Goal: Task Accomplishment & Management: Complete application form

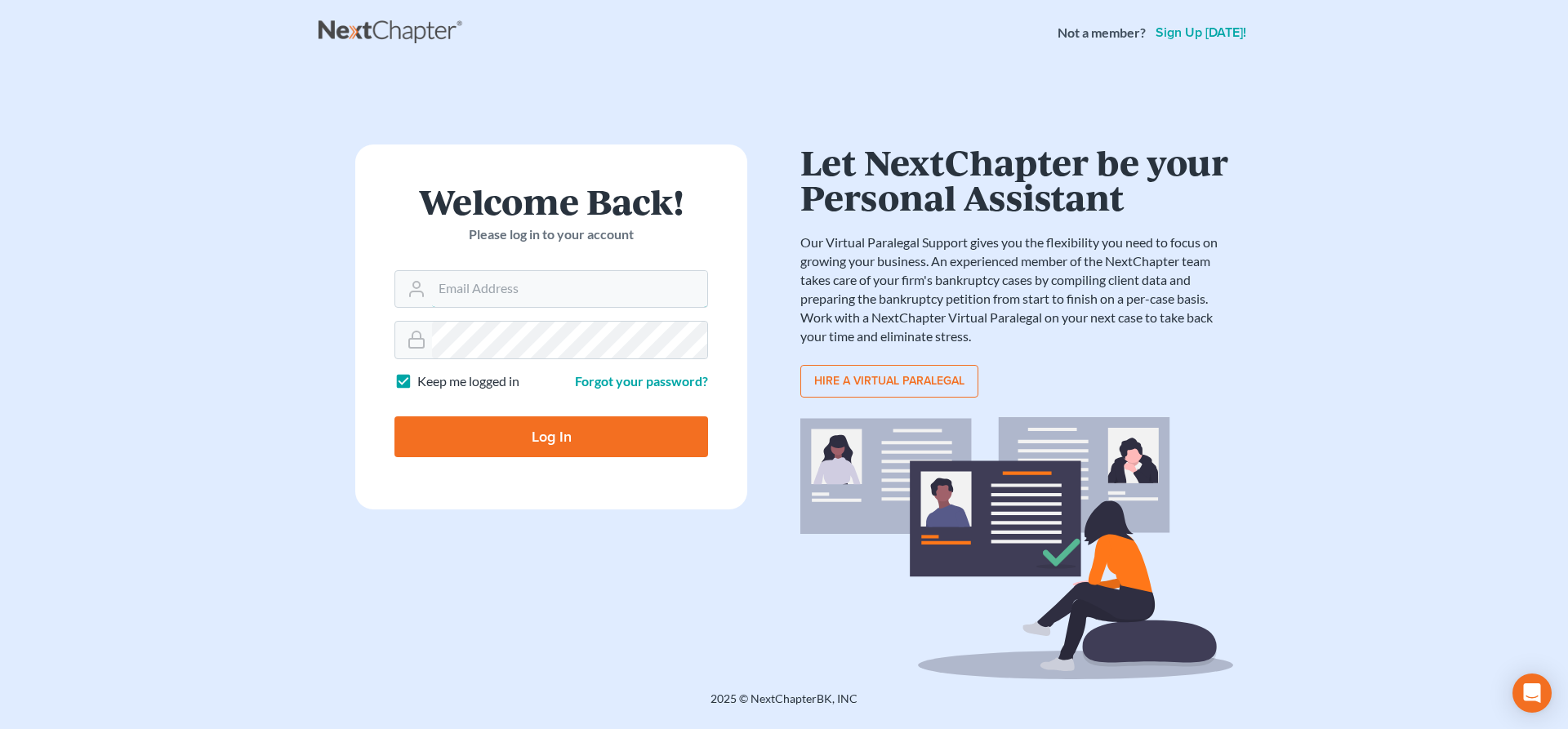
type input "[EMAIL_ADDRESS][DOMAIN_NAME]"
type input "Thinking..."
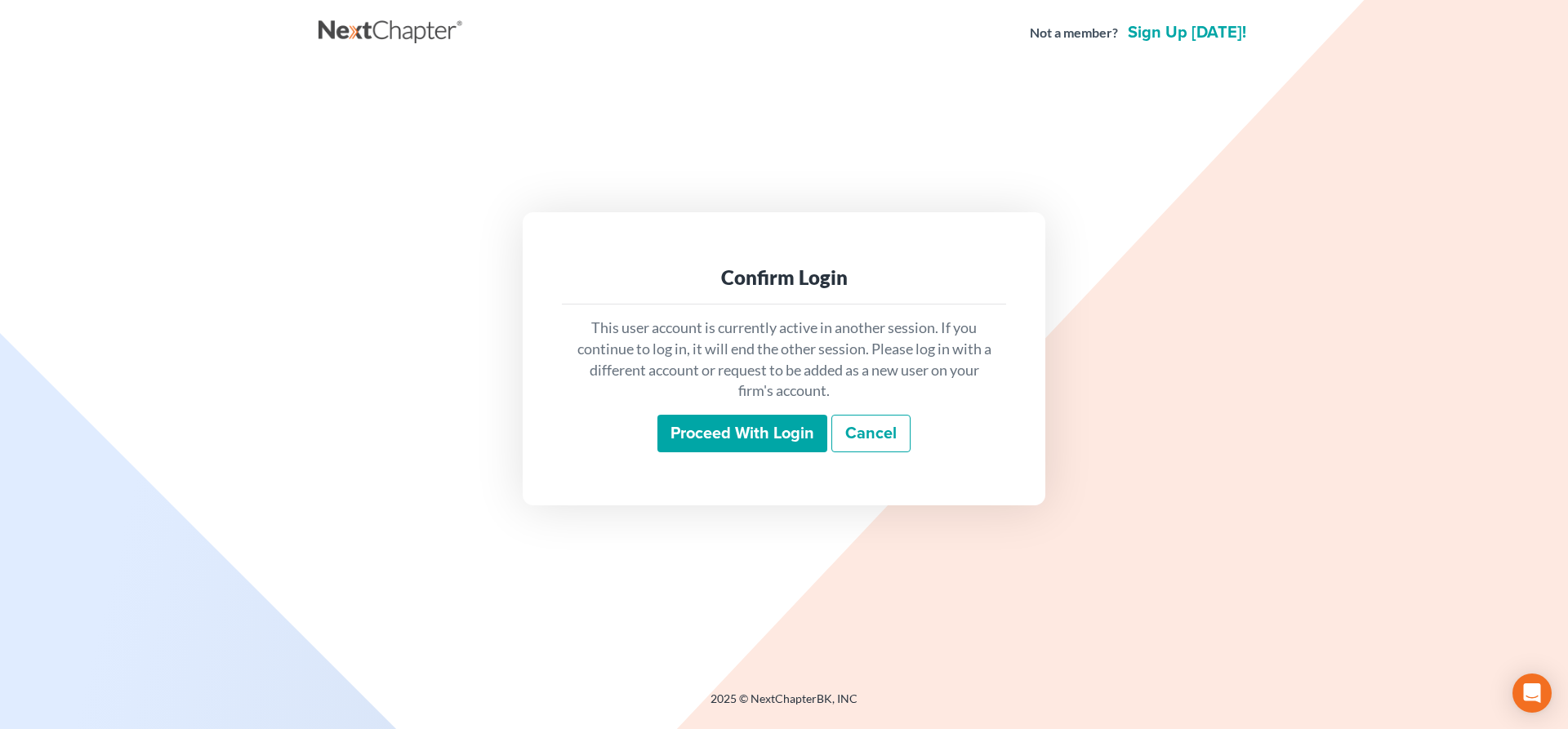
click at [744, 425] on input "Proceed with login" at bounding box center [742, 433] width 170 height 38
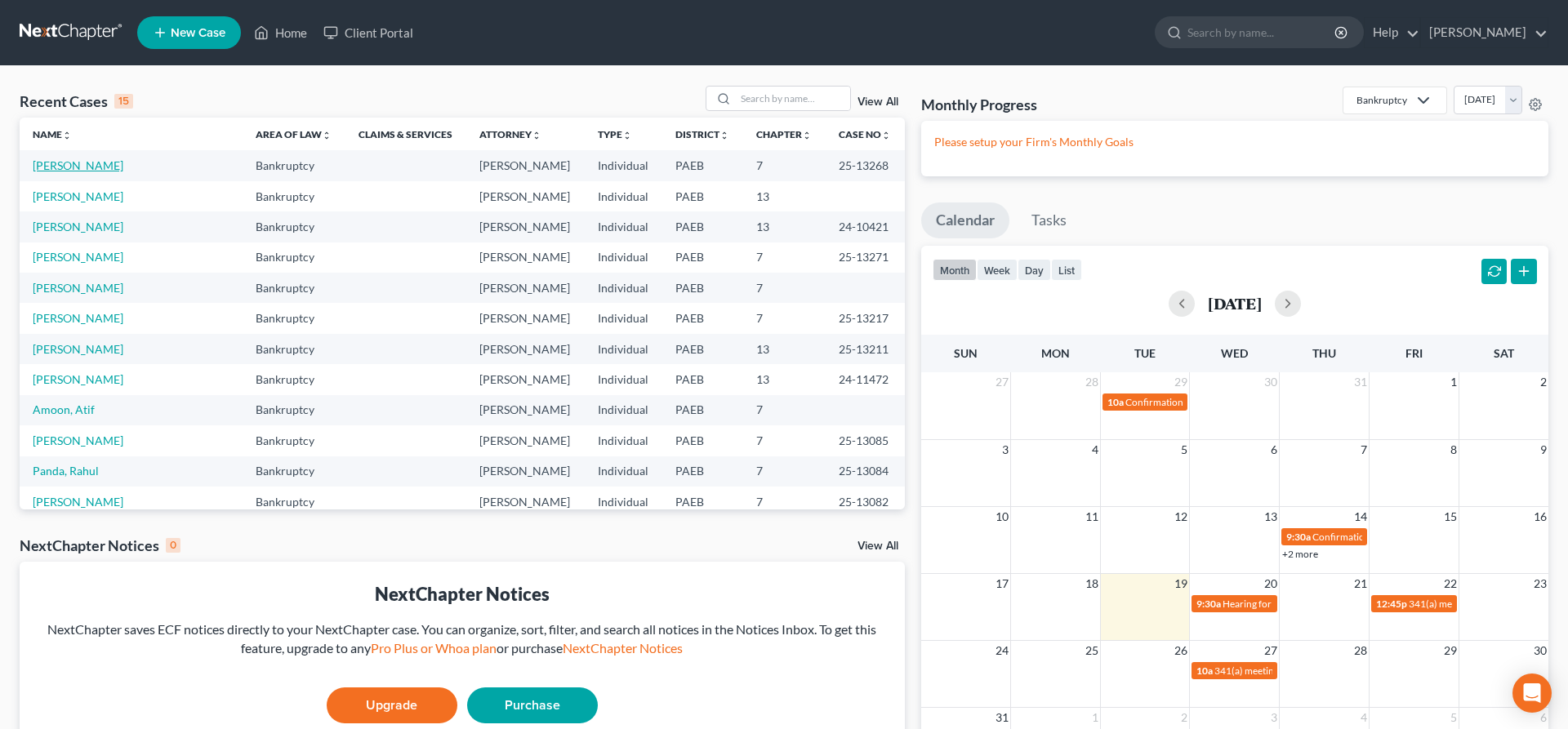
click at [58, 161] on link "Roncace, Louis" at bounding box center [78, 165] width 90 height 14
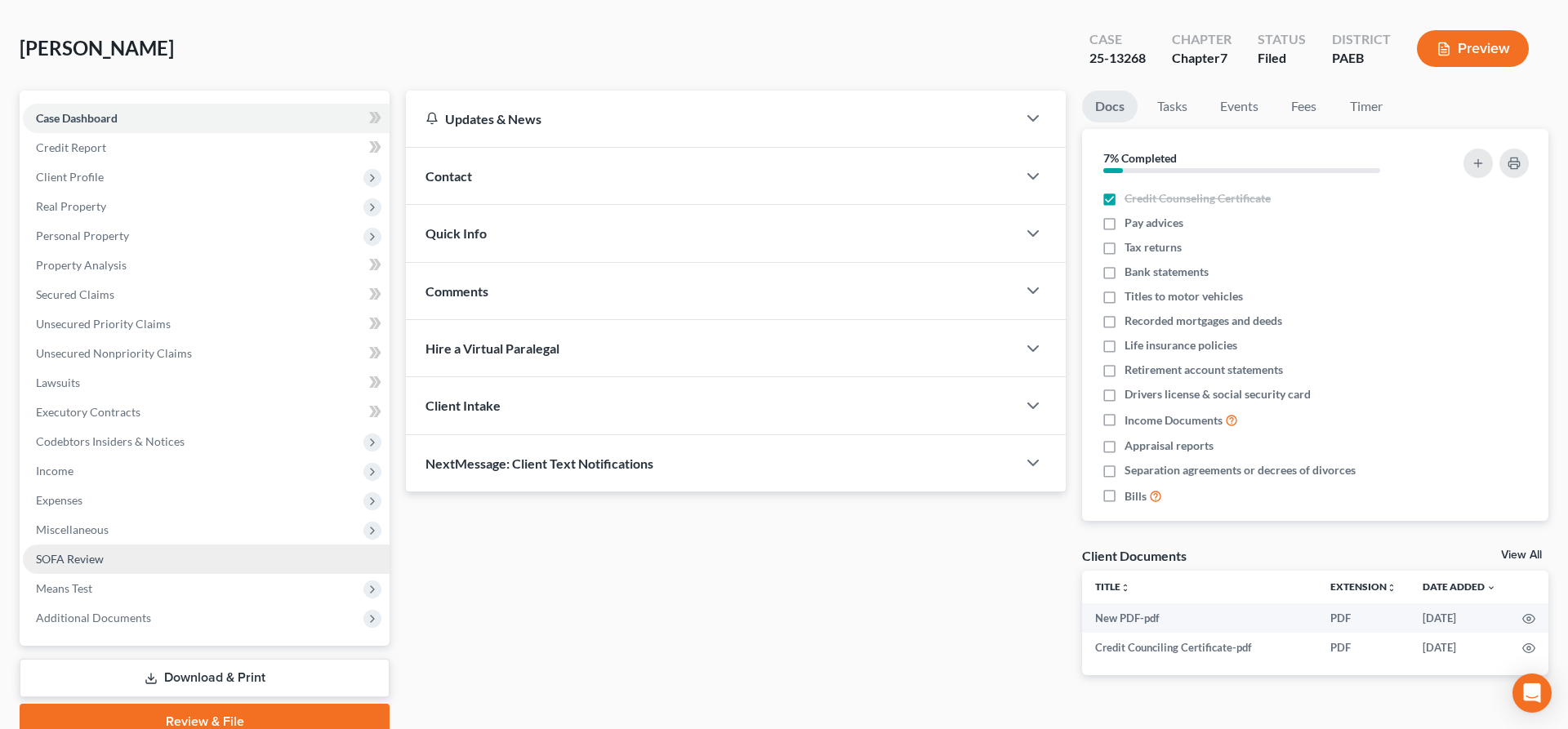
scroll to position [137, 0]
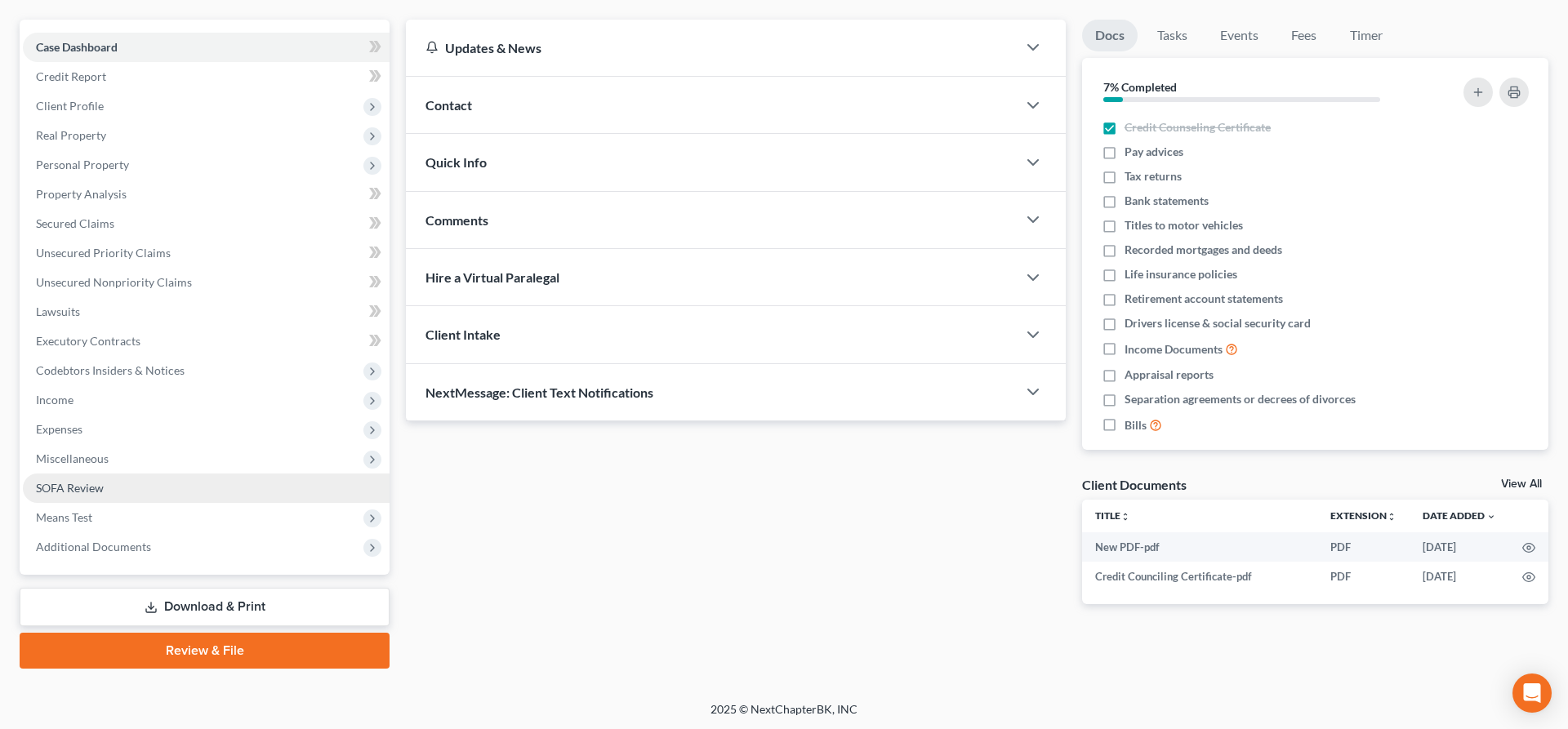
click at [64, 481] on span "SOFA Review" at bounding box center [70, 488] width 68 height 14
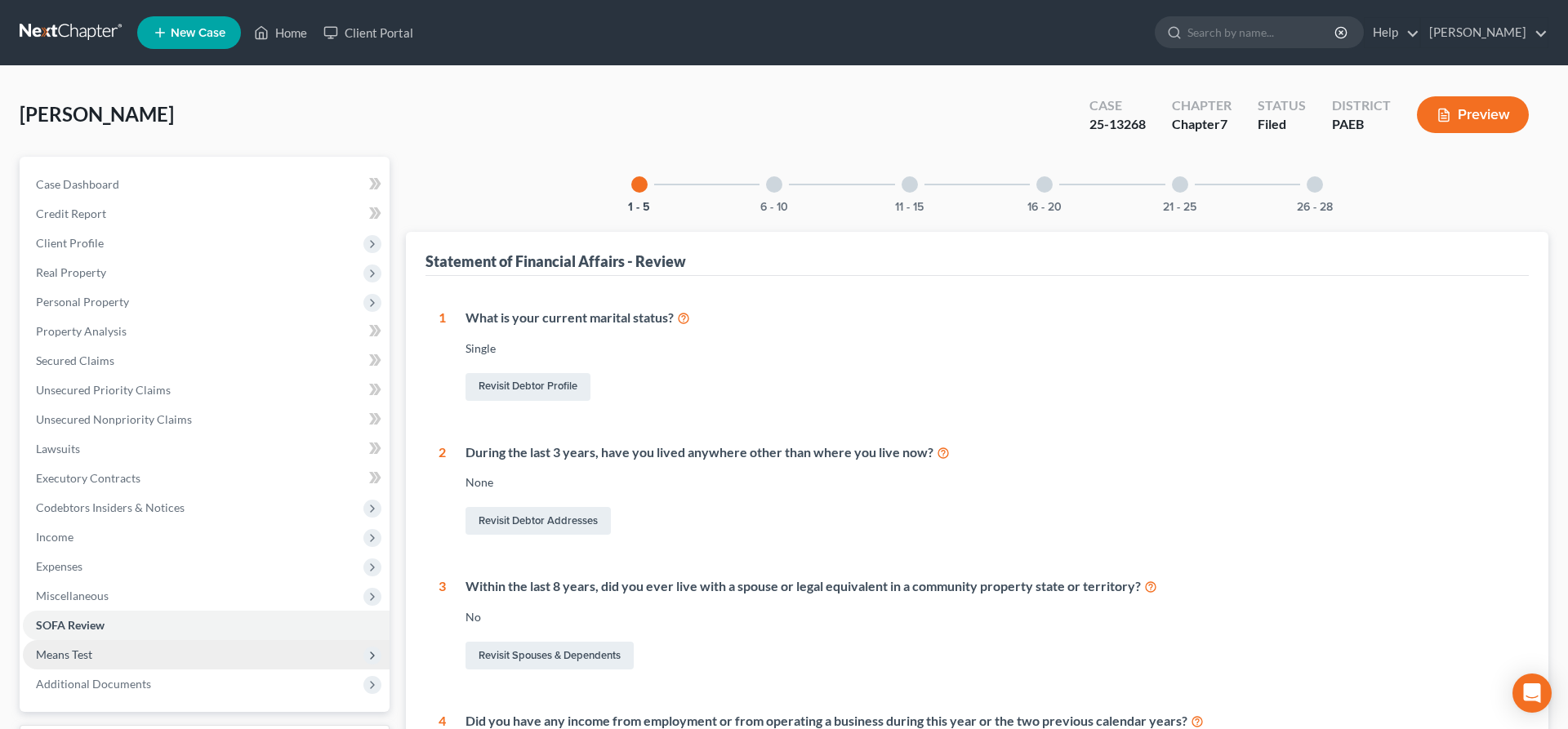
click at [65, 646] on span "Means Test" at bounding box center [206, 654] width 367 height 29
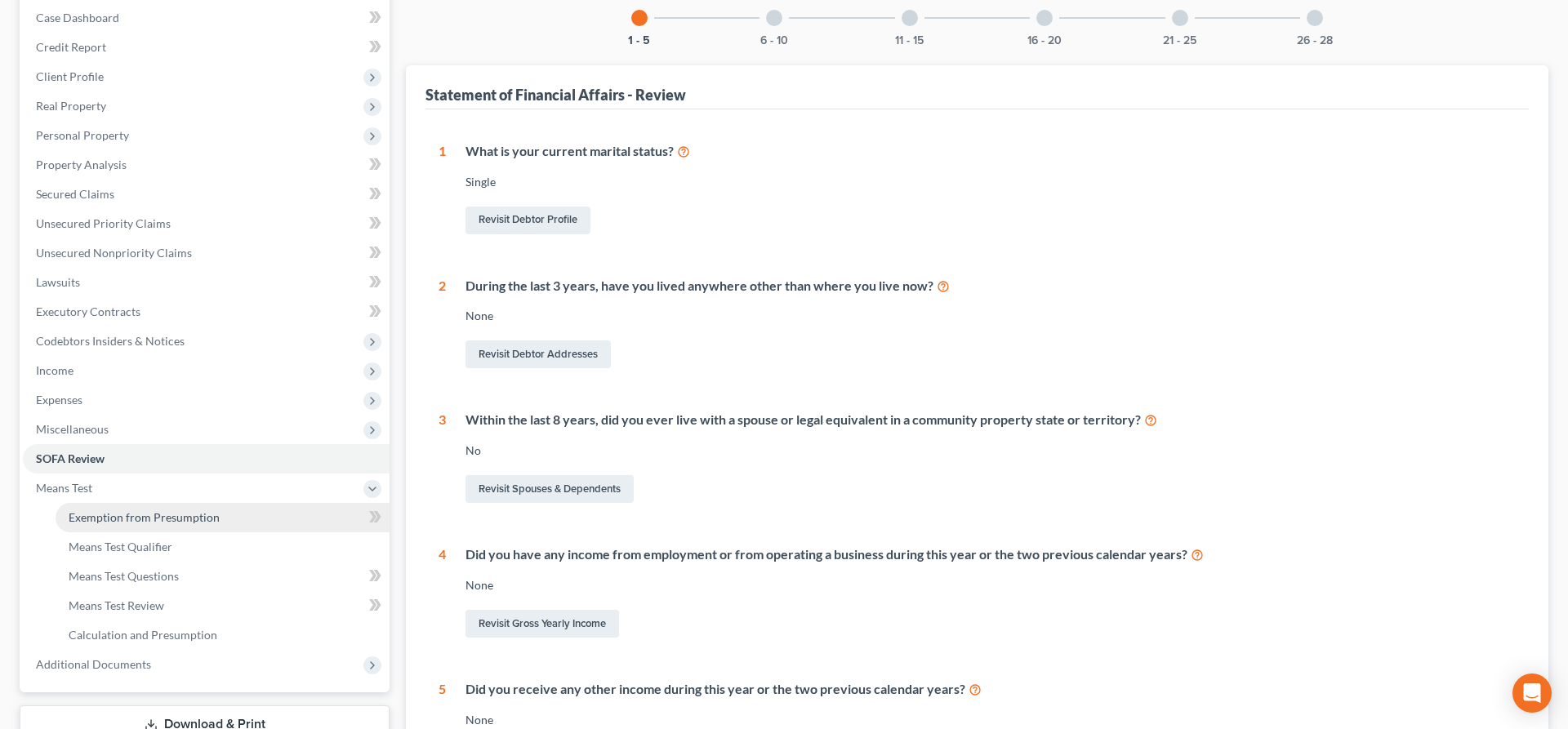
click at [163, 520] on span "Exemption from Presumption" at bounding box center [144, 517] width 151 height 14
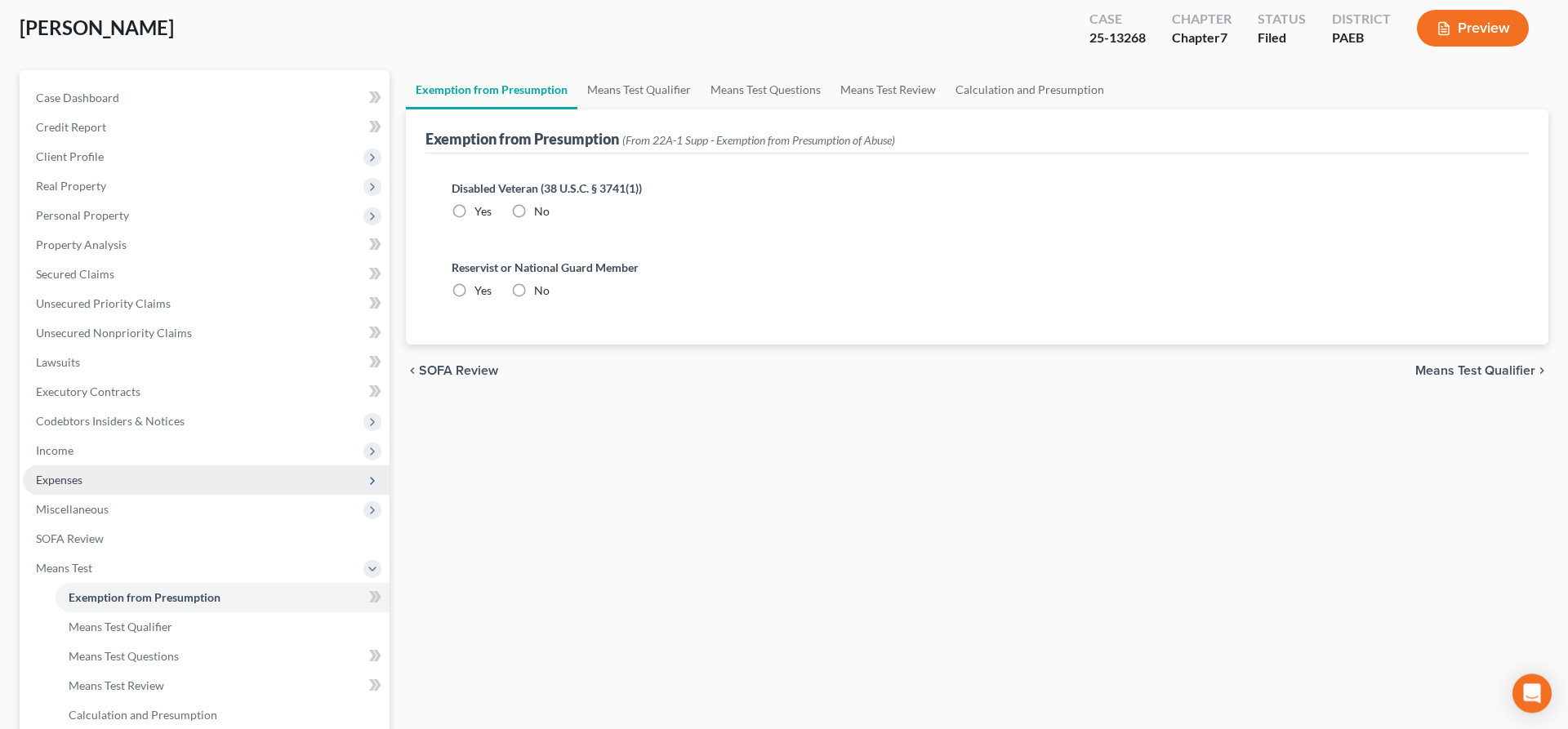
radio input "true"
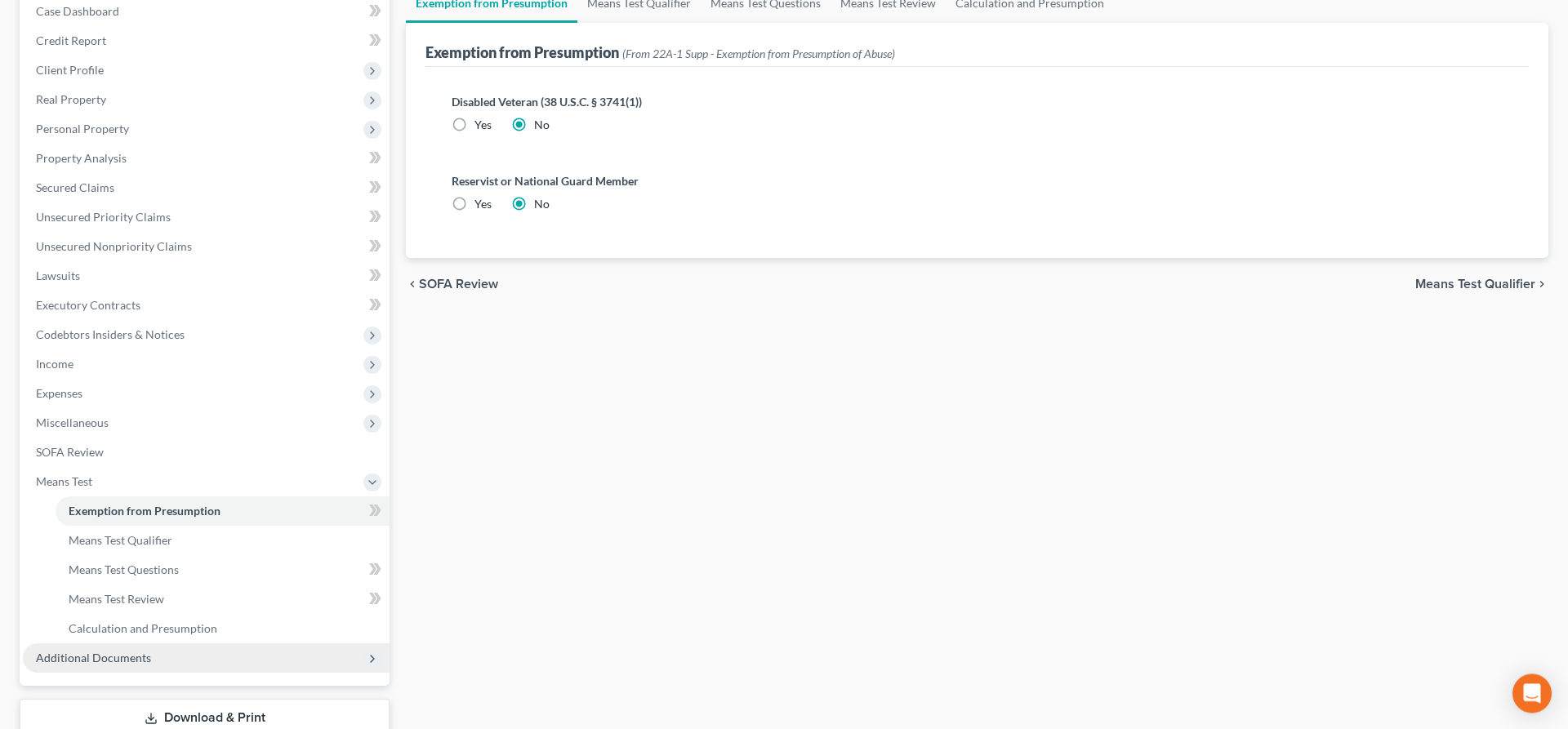
scroll to position [250, 0]
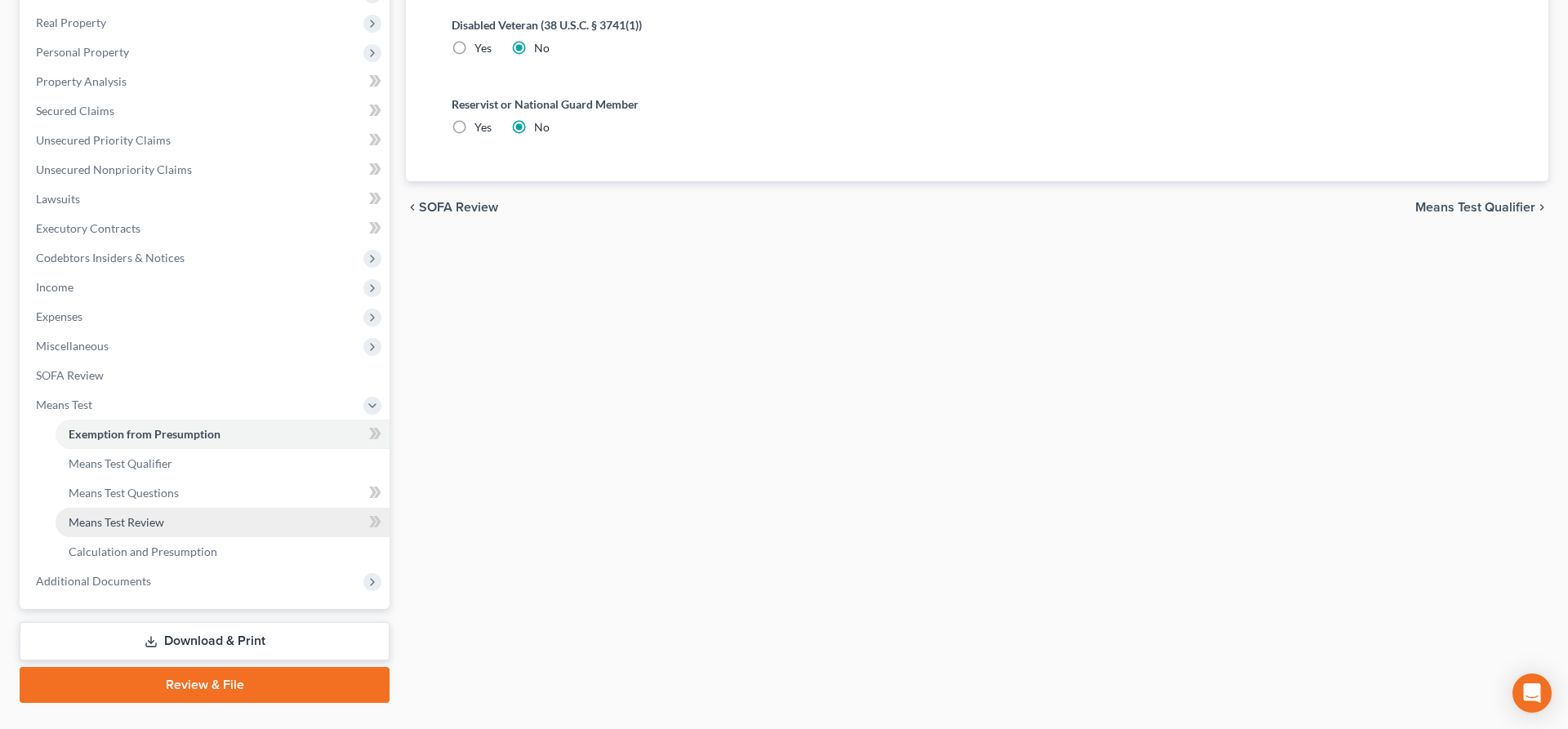
click at [126, 523] on span "Means Test Review" at bounding box center [117, 521] width 96 height 14
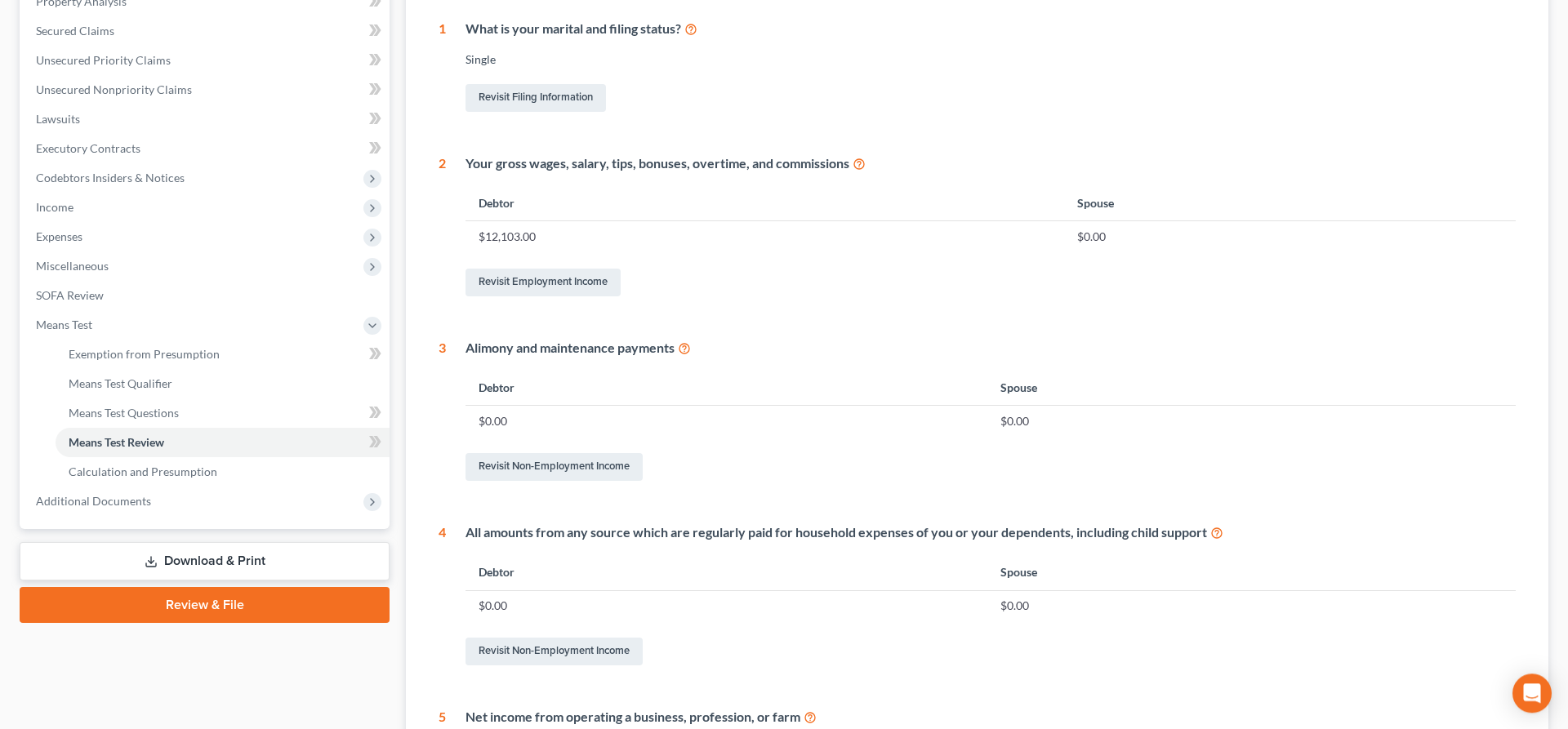
scroll to position [333, 0]
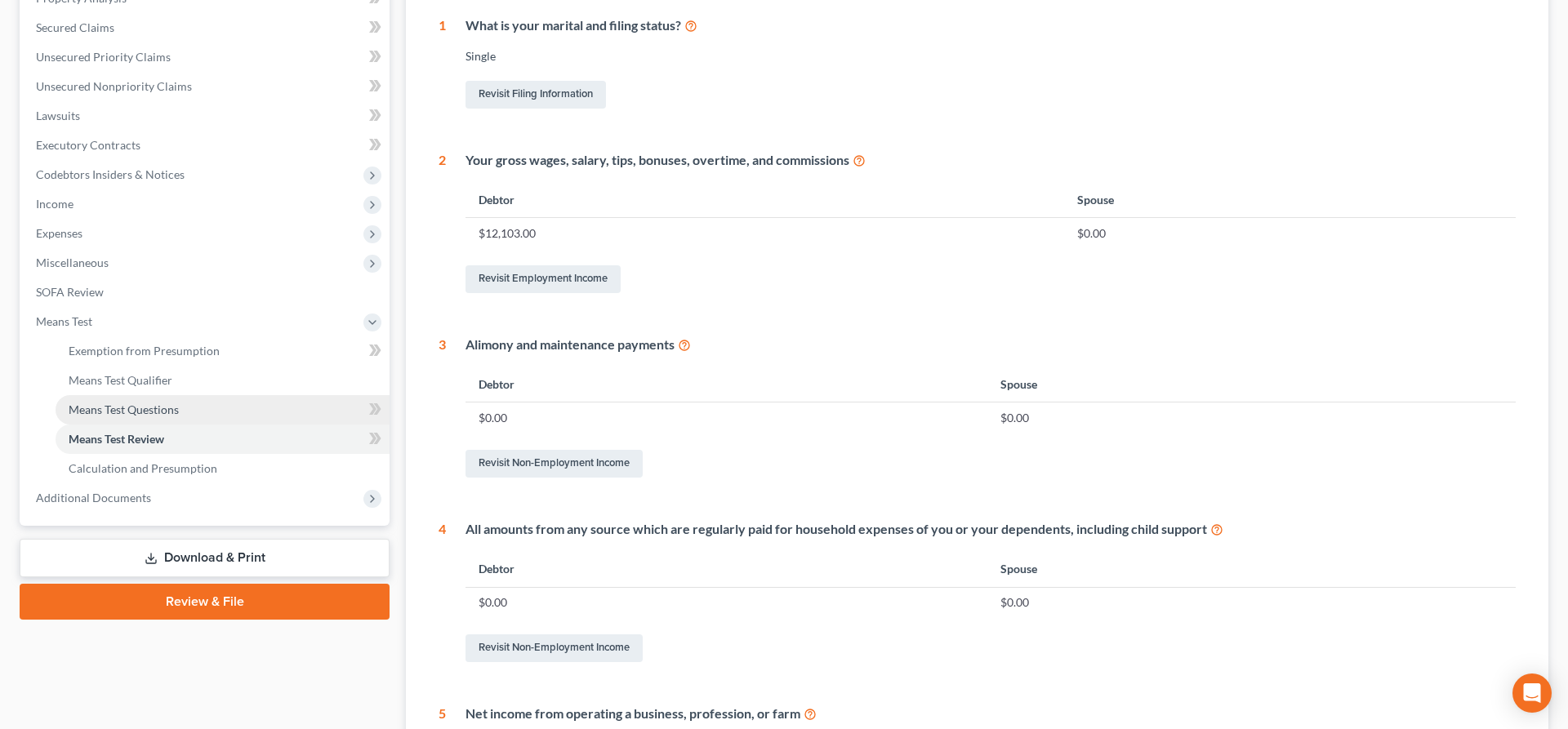
click at [174, 408] on span "Means Test Questions" at bounding box center [123, 409] width 110 height 14
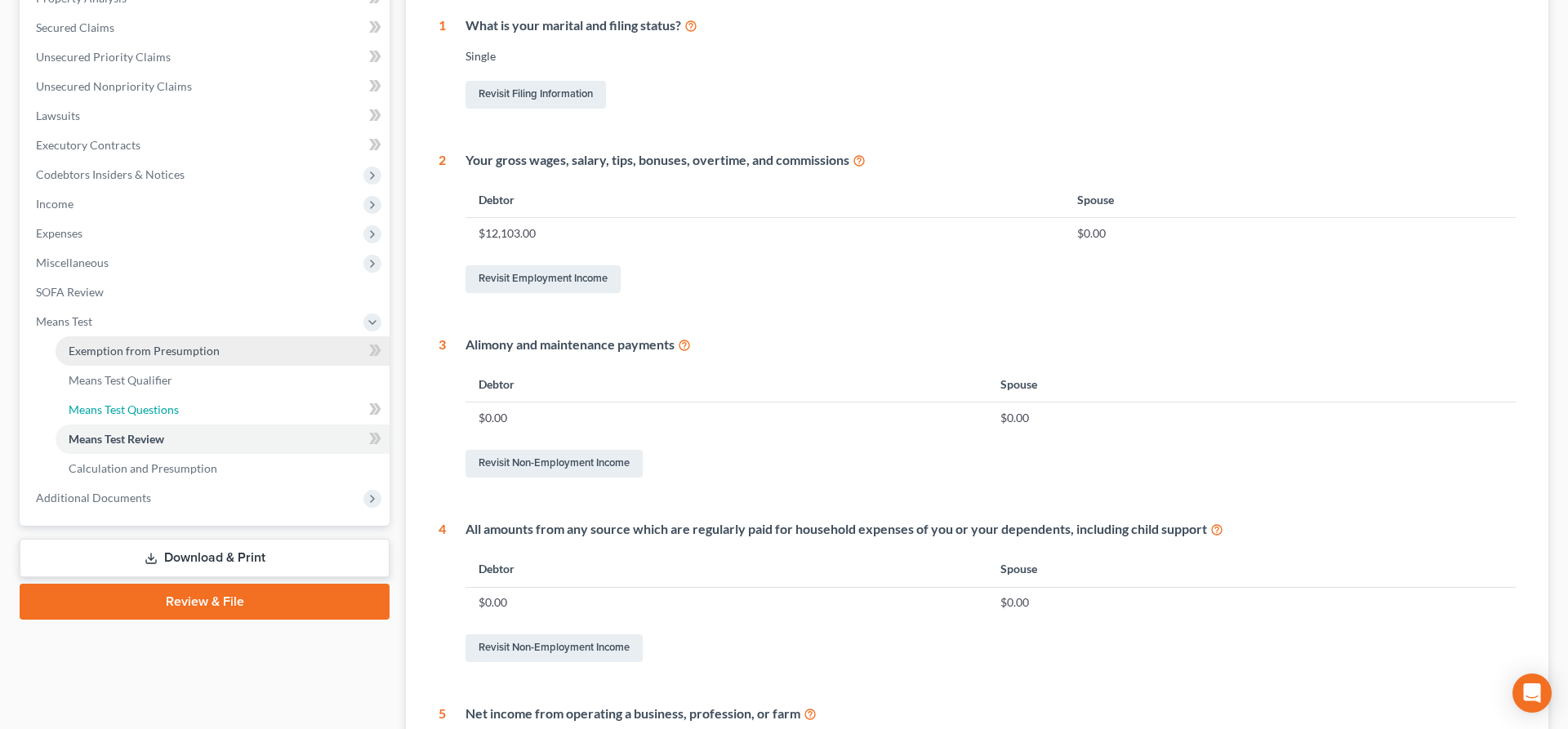
scroll to position [284, 0]
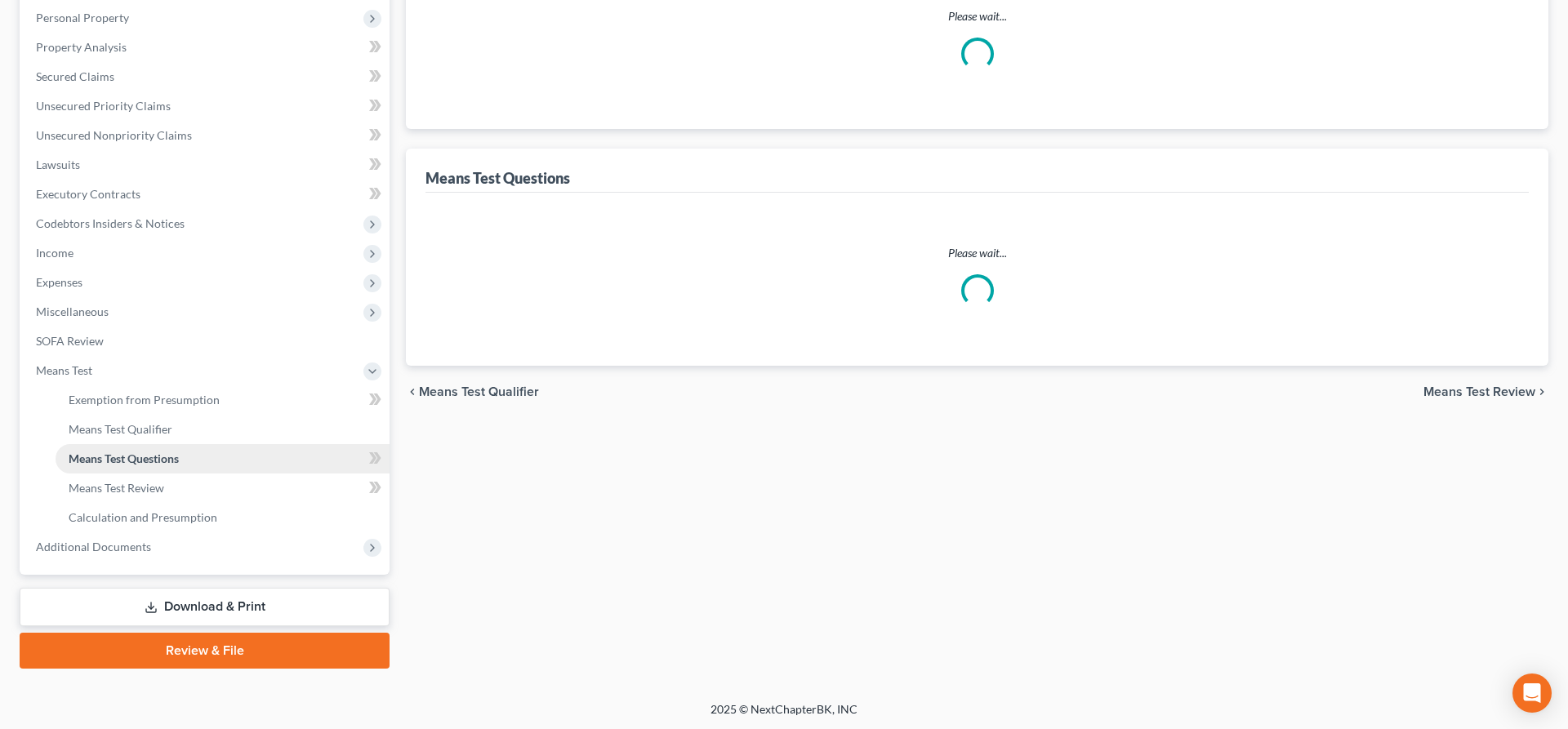
select select "0"
select select "60"
select select "1"
select select "60"
select select "1"
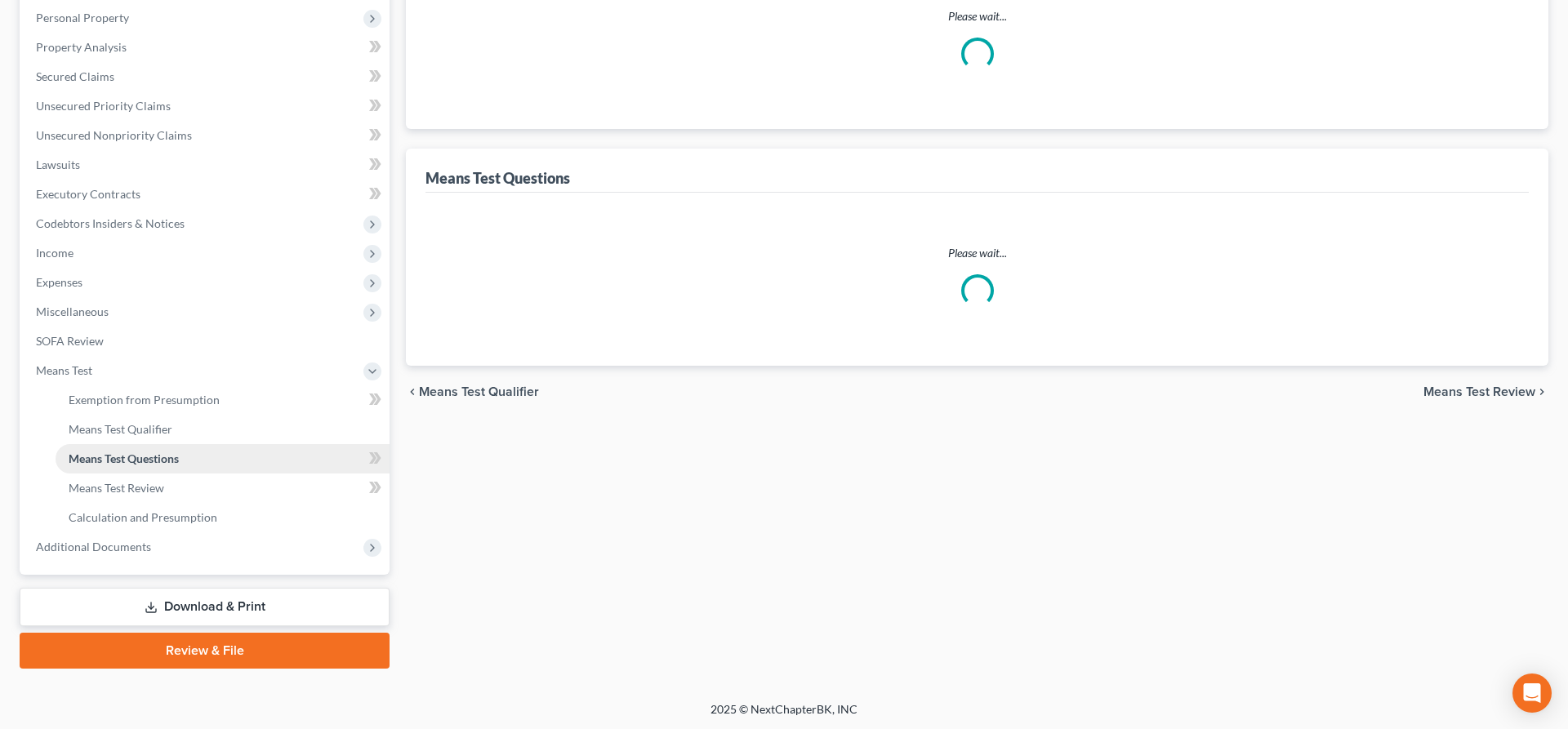
select select "60"
select select "3"
select select "0"
select select "3"
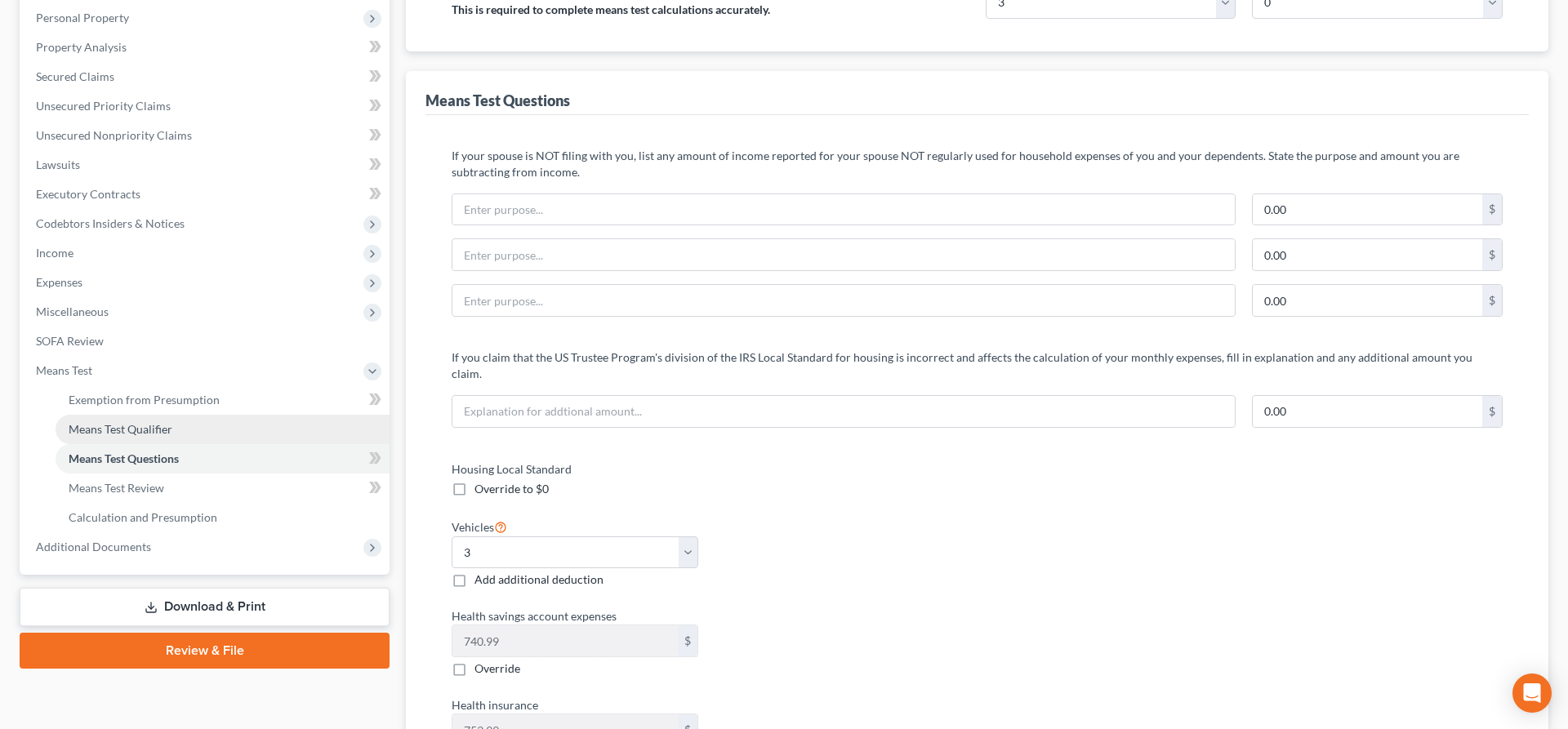
click at [154, 427] on span "Means Test Qualifier" at bounding box center [120, 428] width 103 height 14
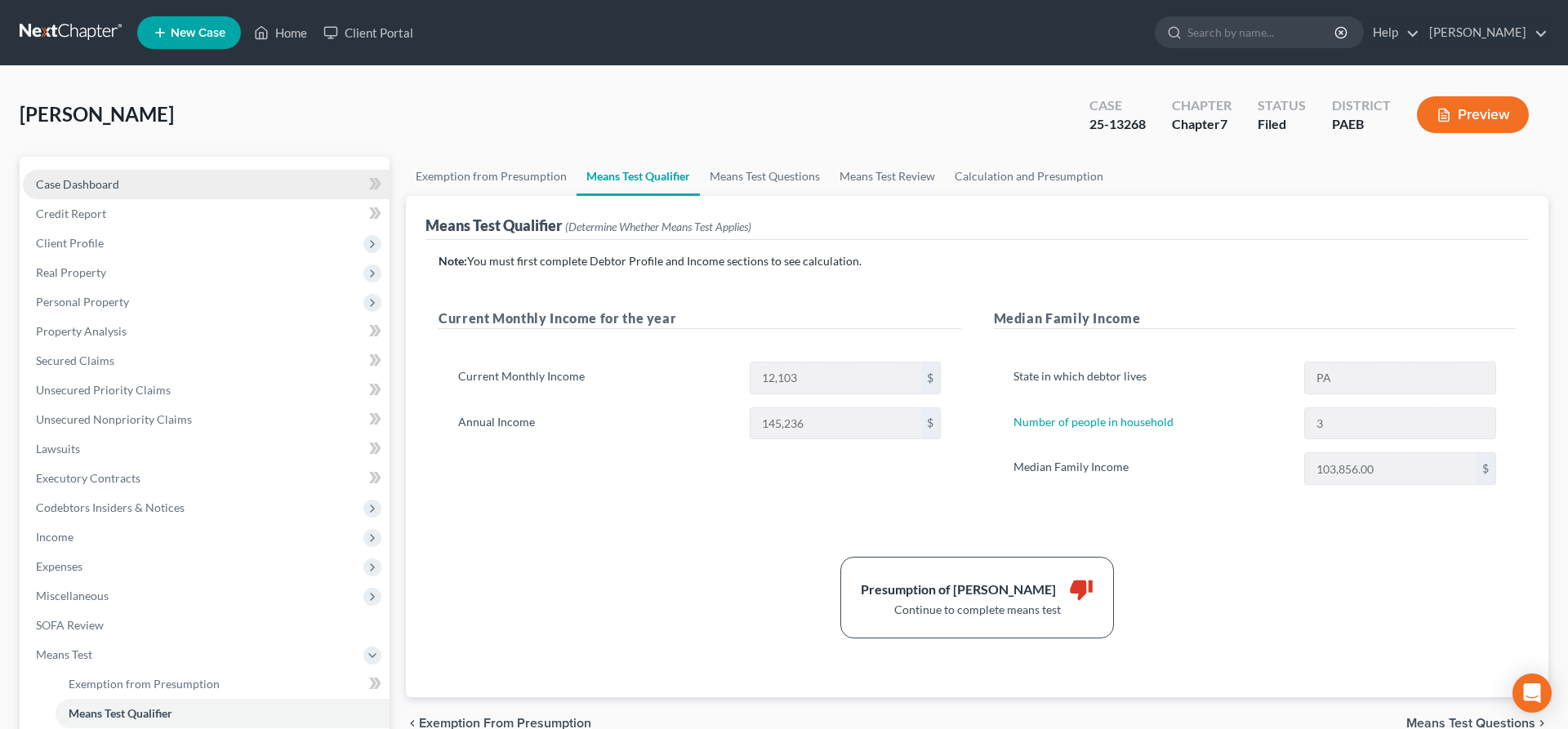
click at [118, 183] on span "Case Dashboard" at bounding box center [77, 184] width 84 height 14
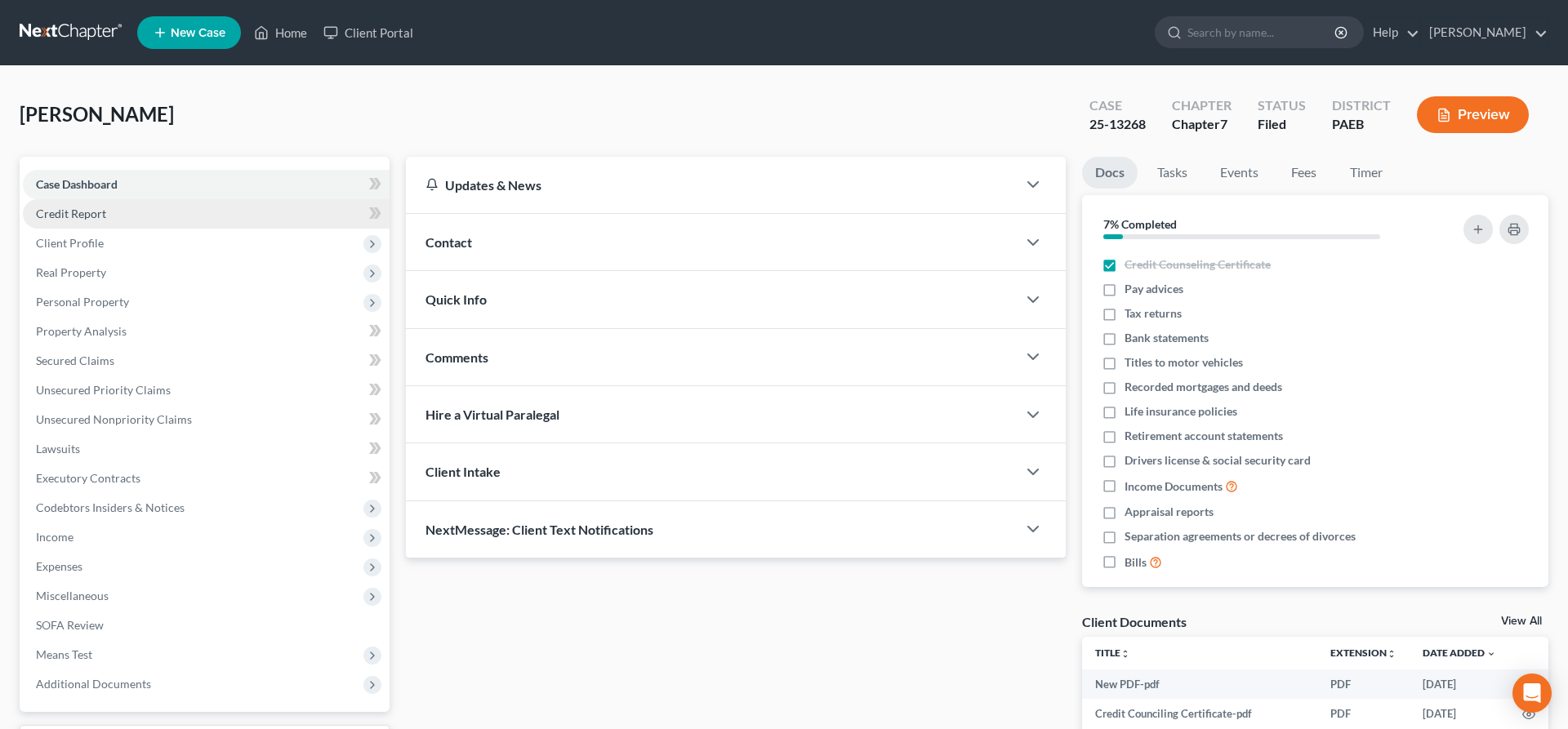
click at [94, 210] on span "Credit Report" at bounding box center [71, 213] width 71 height 14
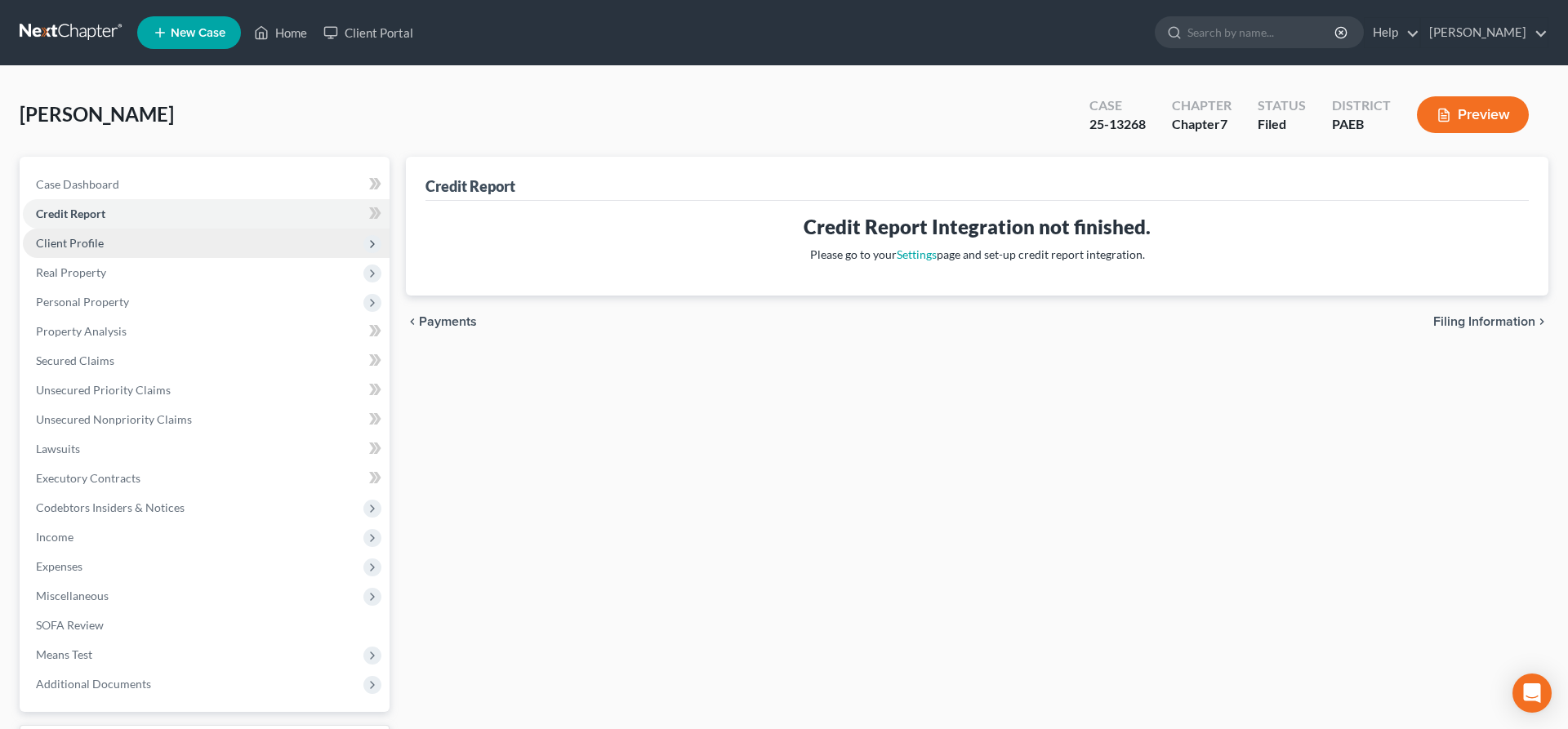
click at [71, 242] on span "Client Profile" at bounding box center [70, 242] width 68 height 14
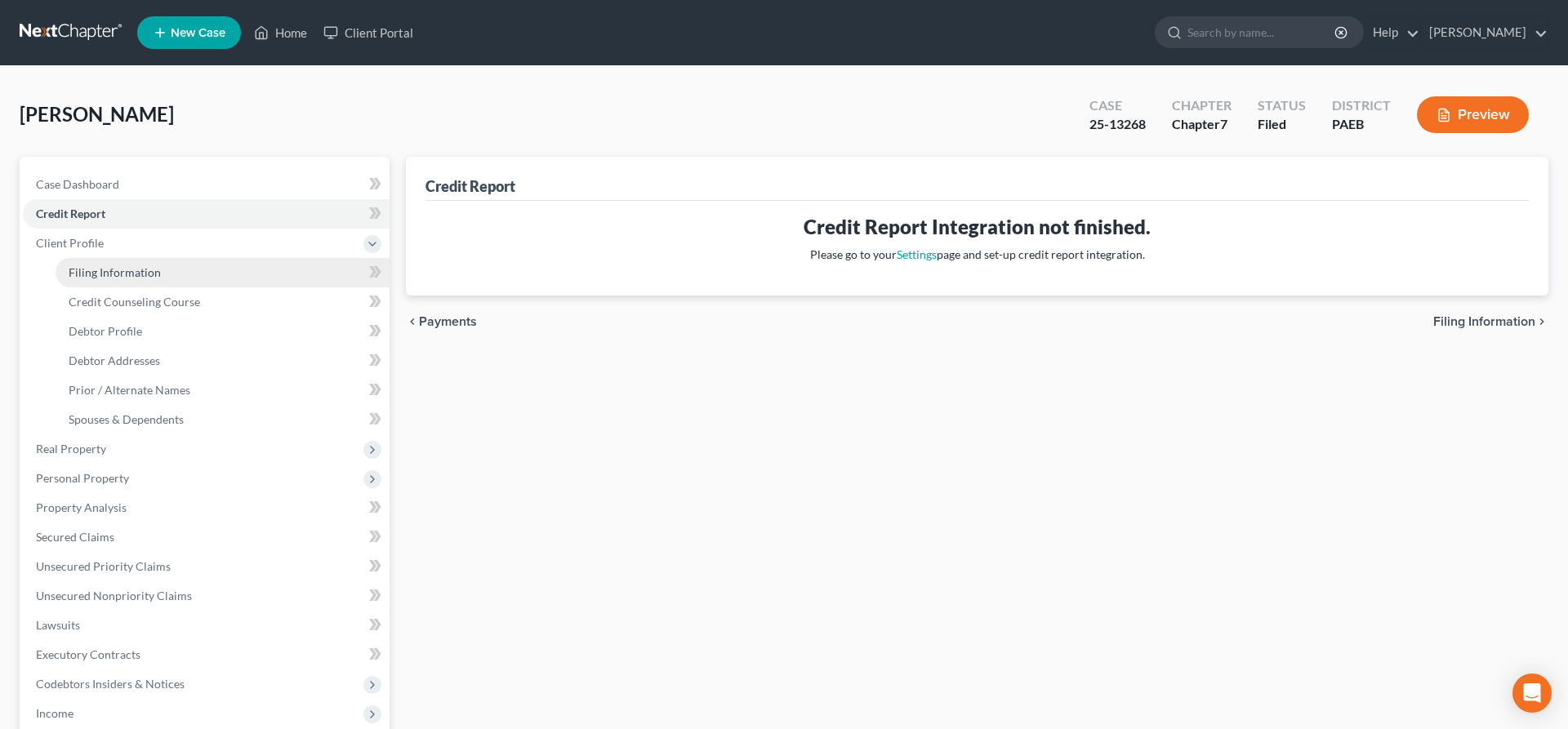
click at [115, 273] on span "Filing Information" at bounding box center [115, 271] width 92 height 14
select select "1"
select select "0"
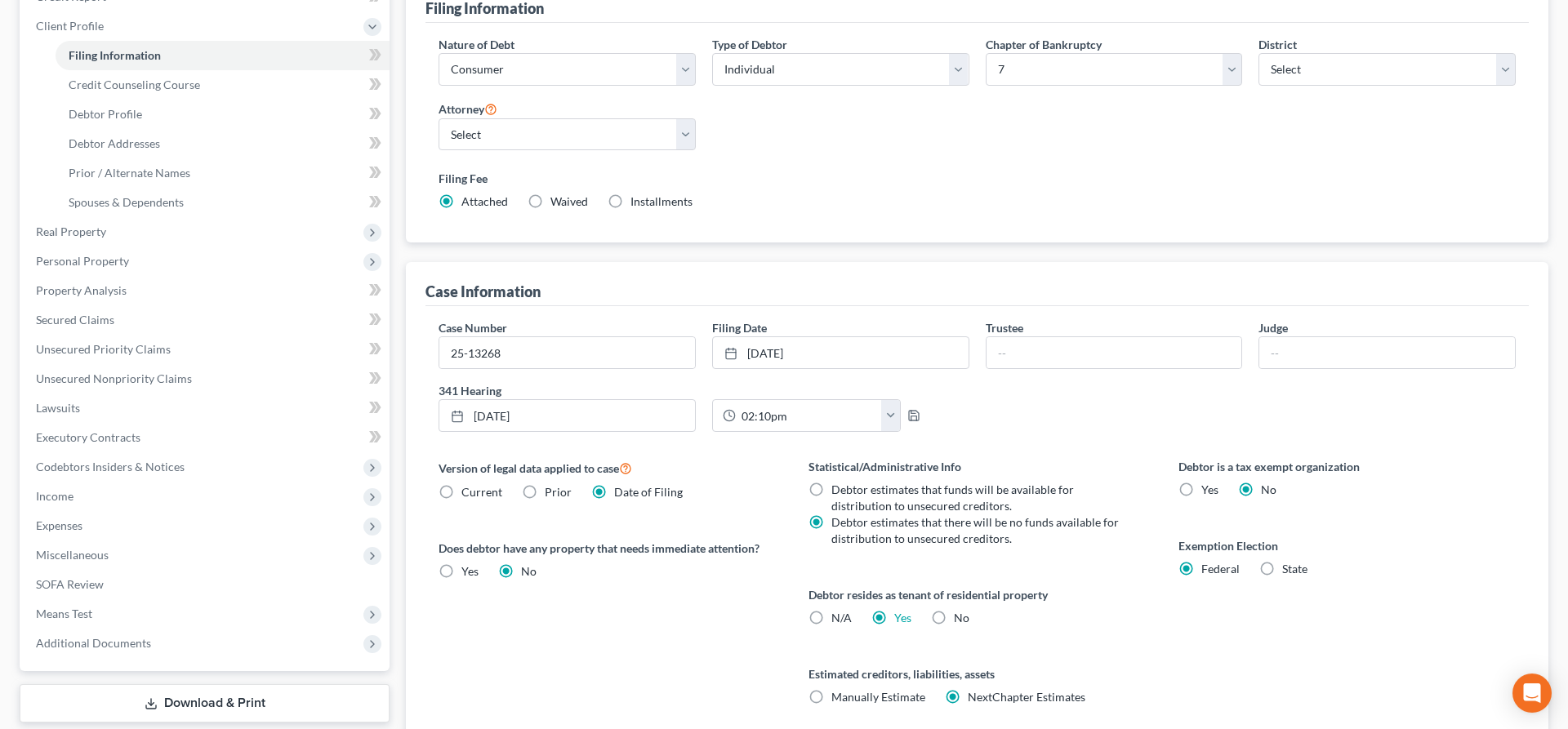
scroll to position [84, 0]
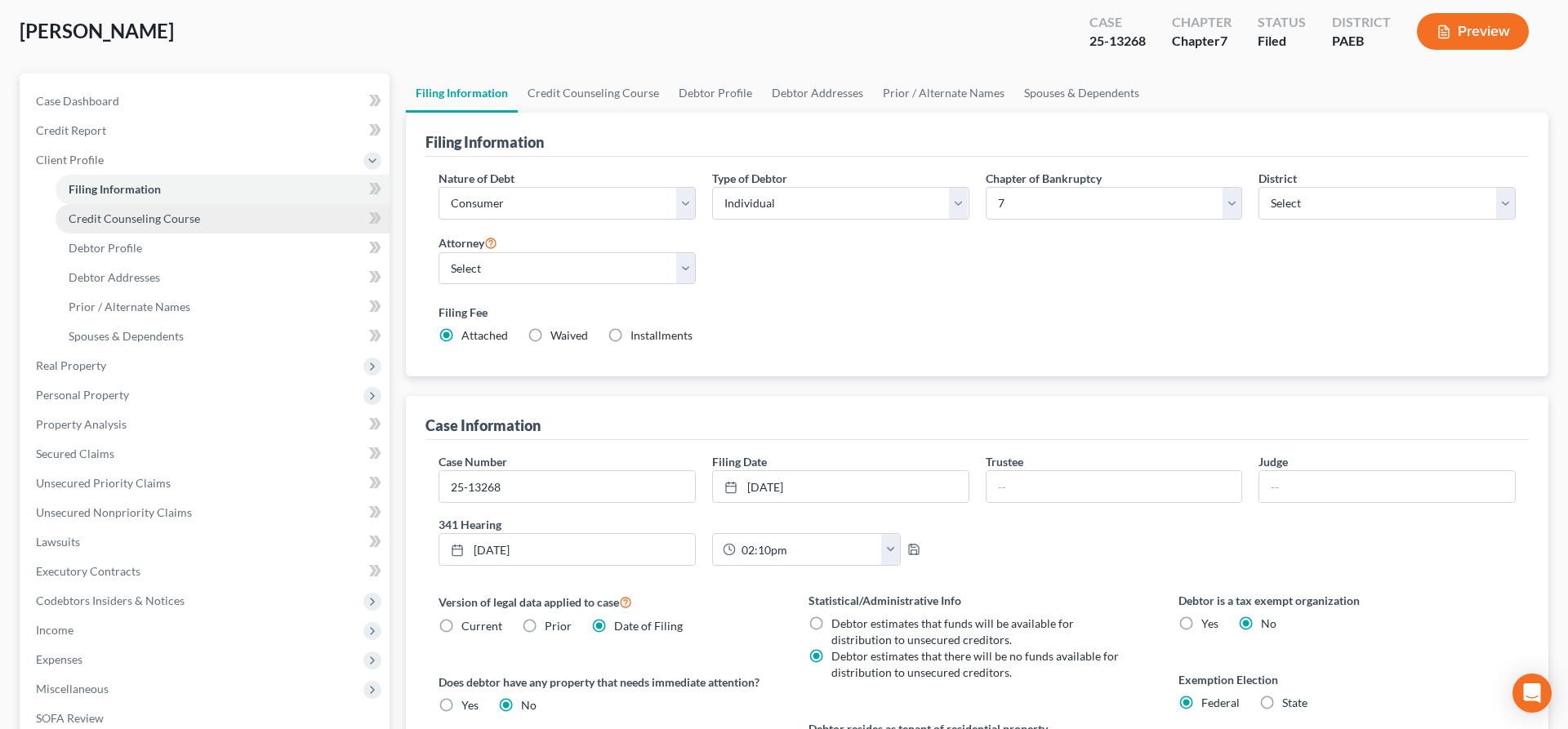
click at [108, 219] on span "Credit Counseling Course" at bounding box center [134, 218] width 132 height 14
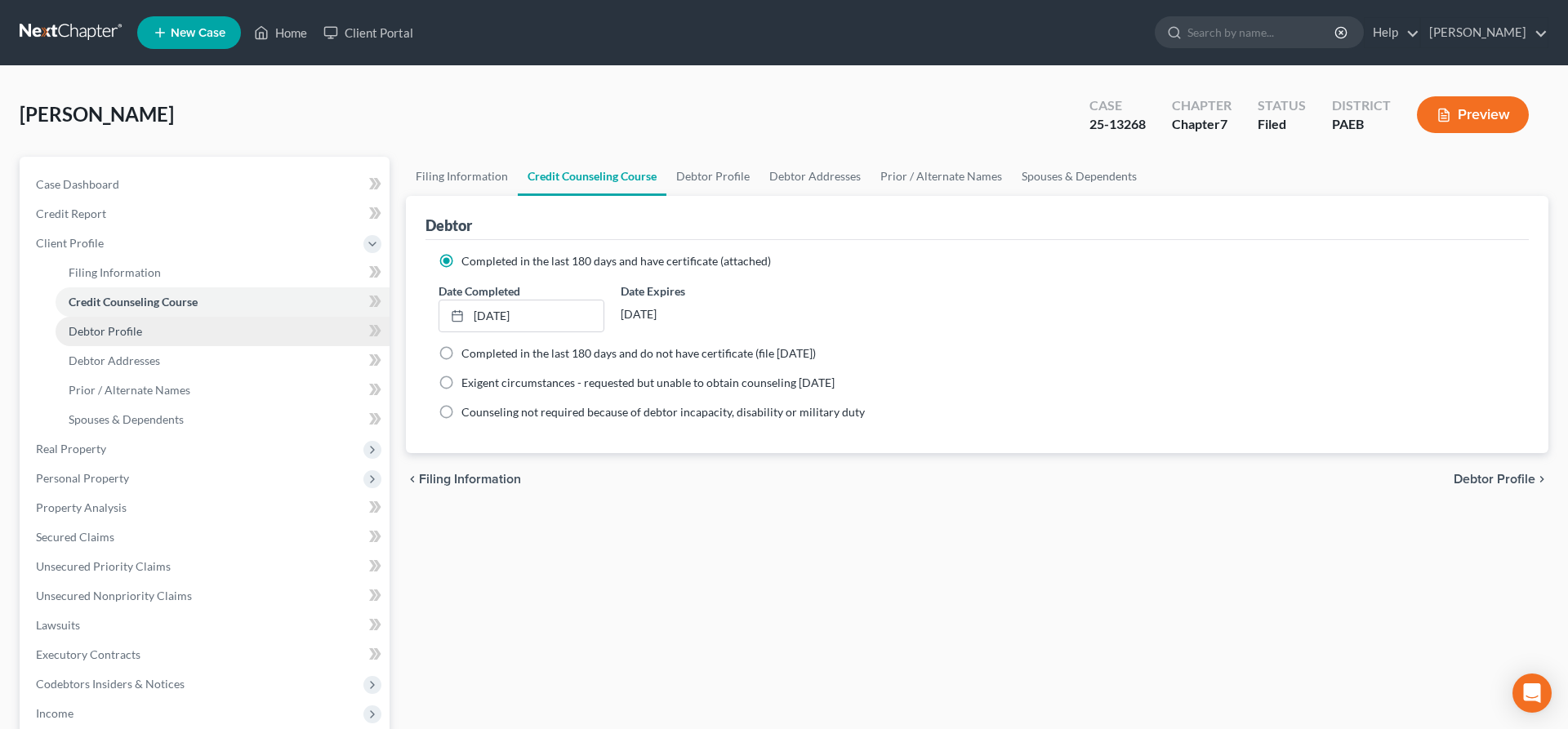
click at [97, 325] on span "Debtor Profile" at bounding box center [105, 331] width 73 height 14
select select "0"
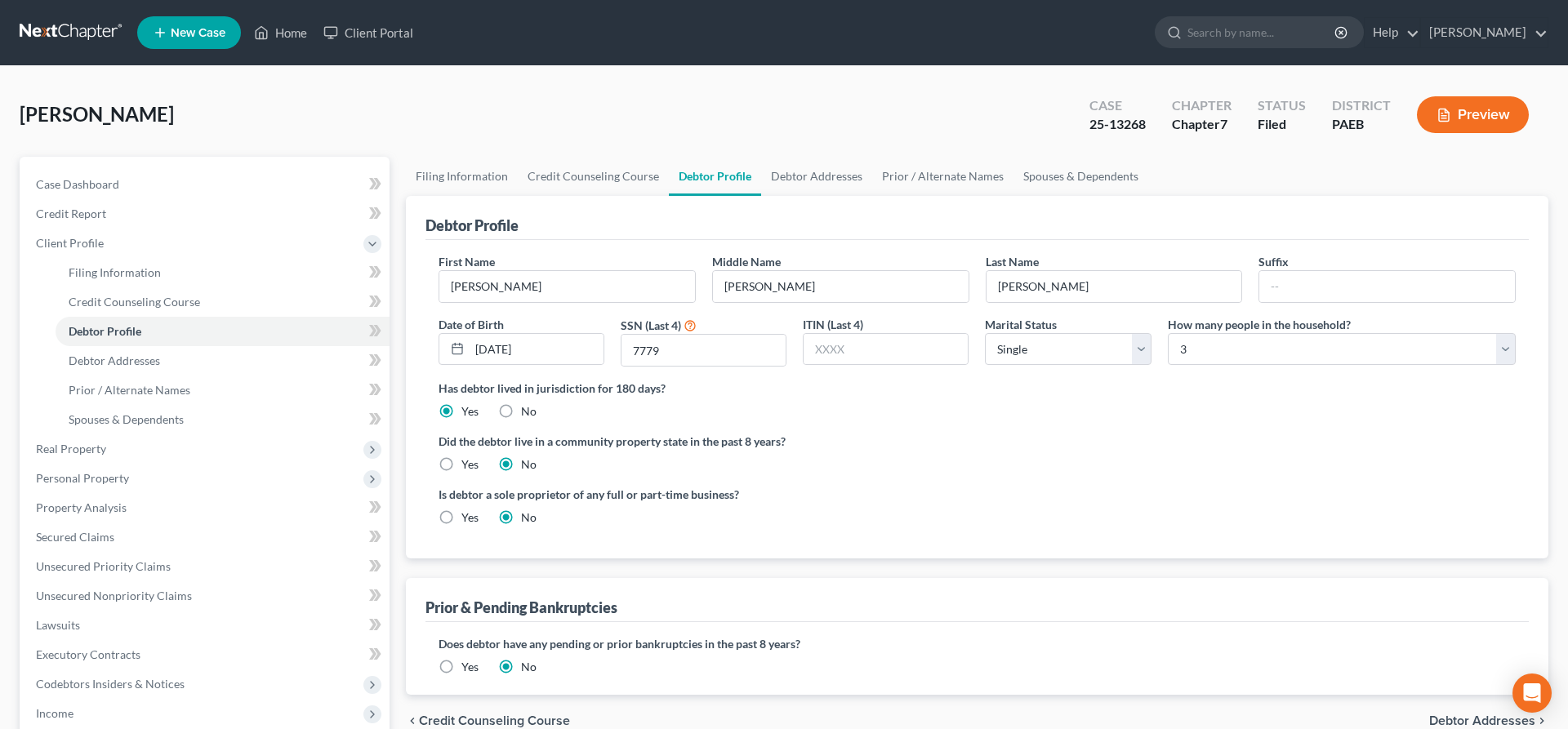
click at [1105, 468] on div "Did the debtor live in a community property state in the past 8 years? Yes No" at bounding box center [978, 452] width 1077 height 40
click at [1168, 333] on select "Select 1 2 3 4 5 6 7 8 9 10 11 12 13 14 15 16 17 18 19 20" at bounding box center [1341, 349] width 348 height 33
select select "0"
click option "1" at bounding box center [0, 0] width 0 height 0
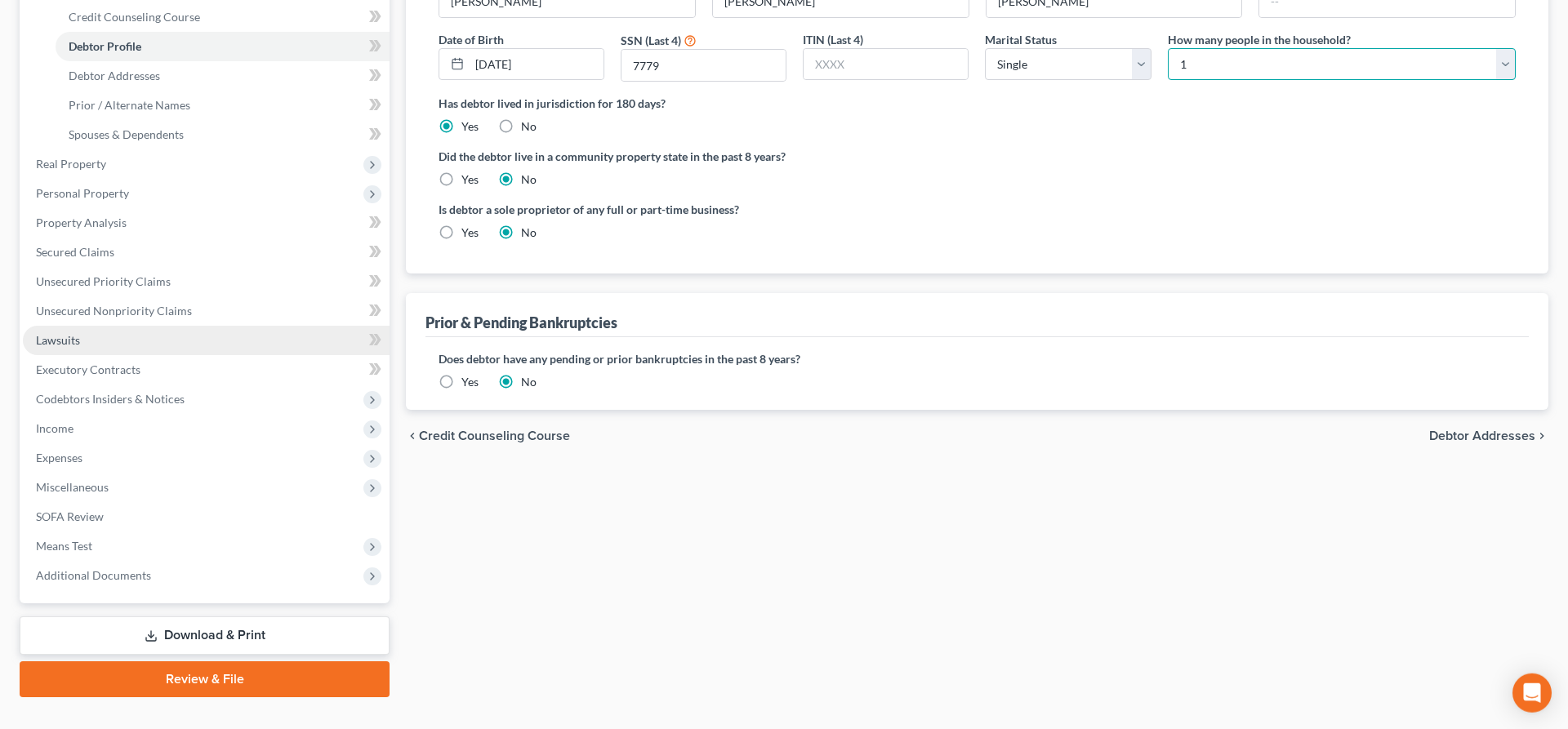
scroll to position [314, 0]
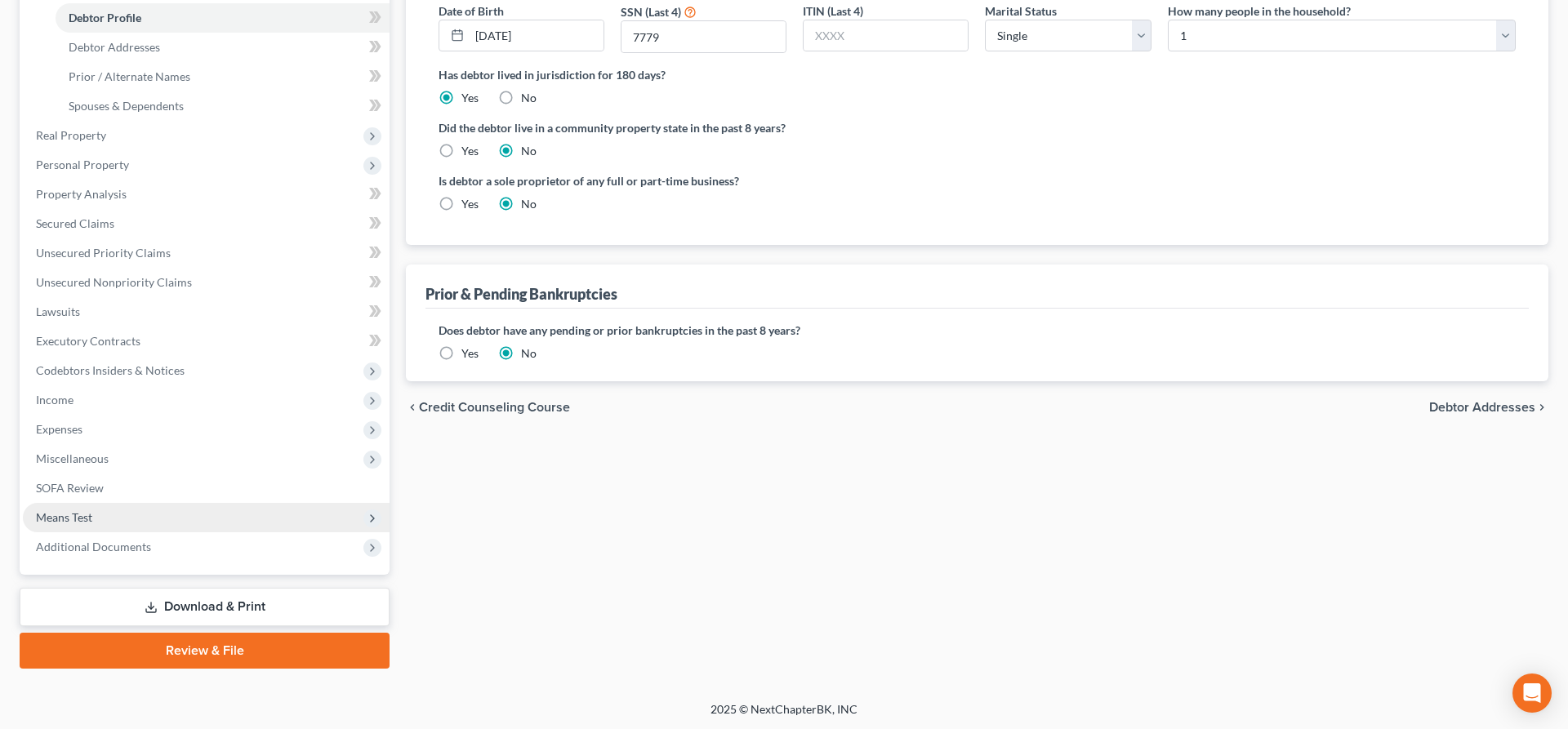
click at [81, 513] on span "Means Test" at bounding box center [64, 517] width 56 height 14
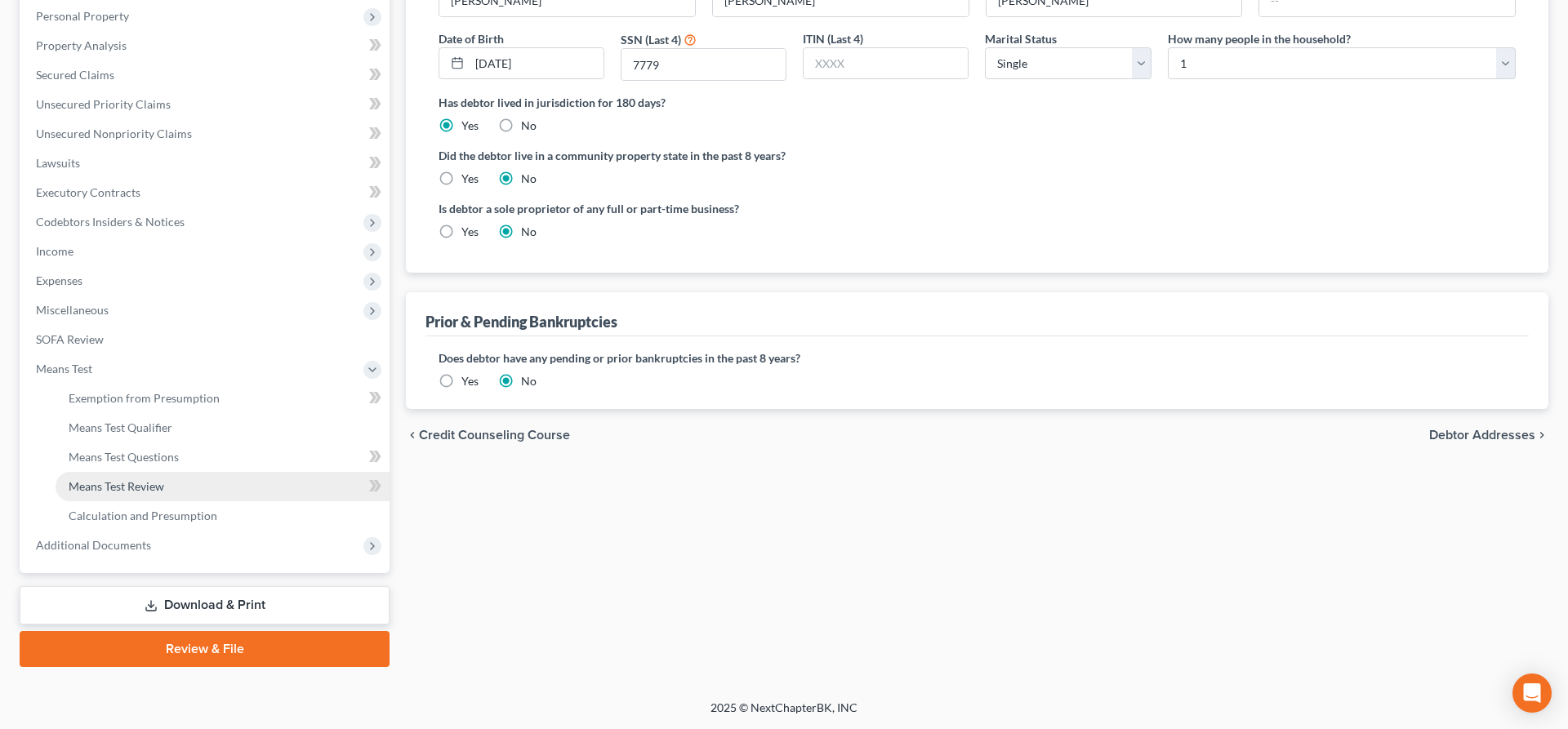
scroll to position [283, 0]
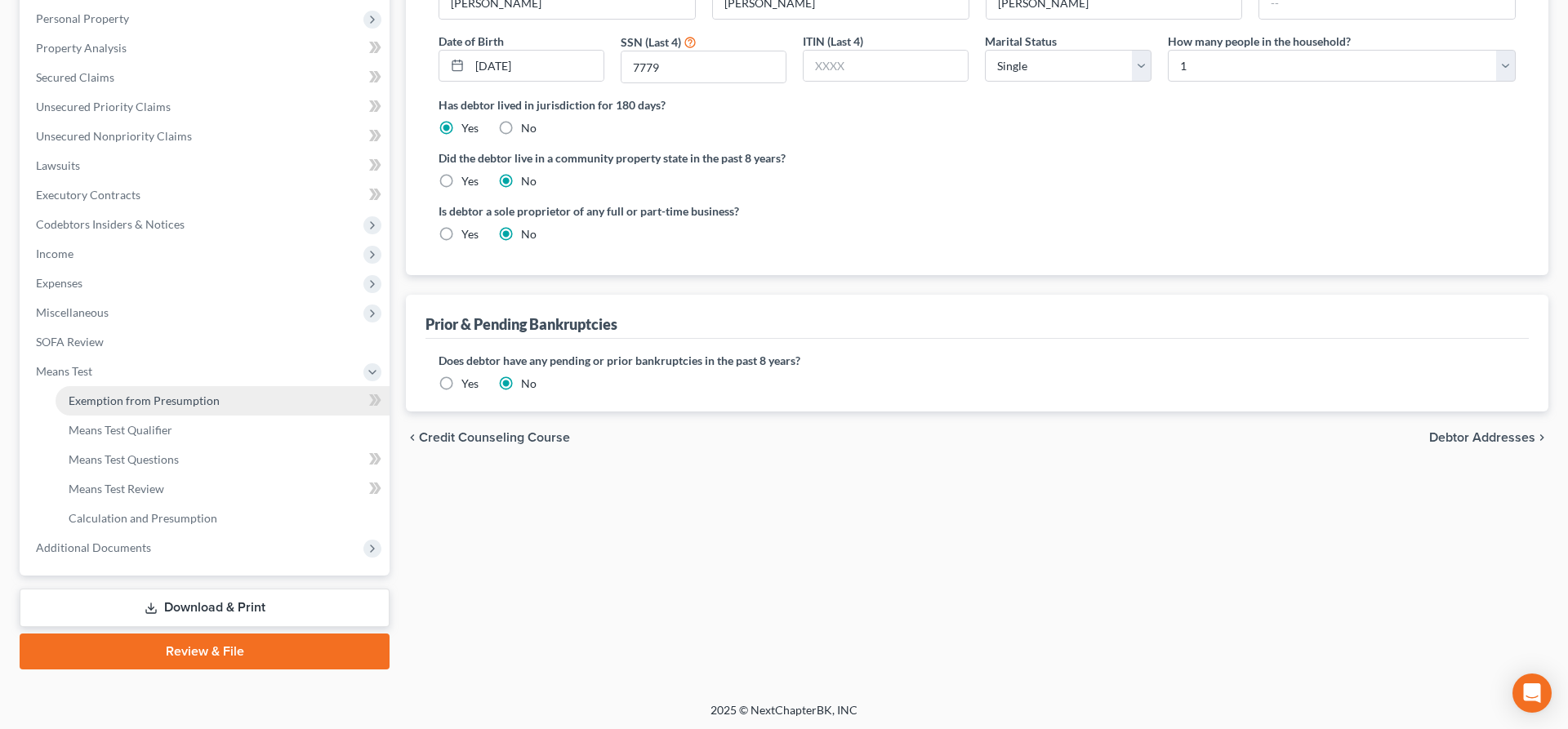
click at [172, 400] on span "Exemption from Presumption" at bounding box center [144, 400] width 151 height 14
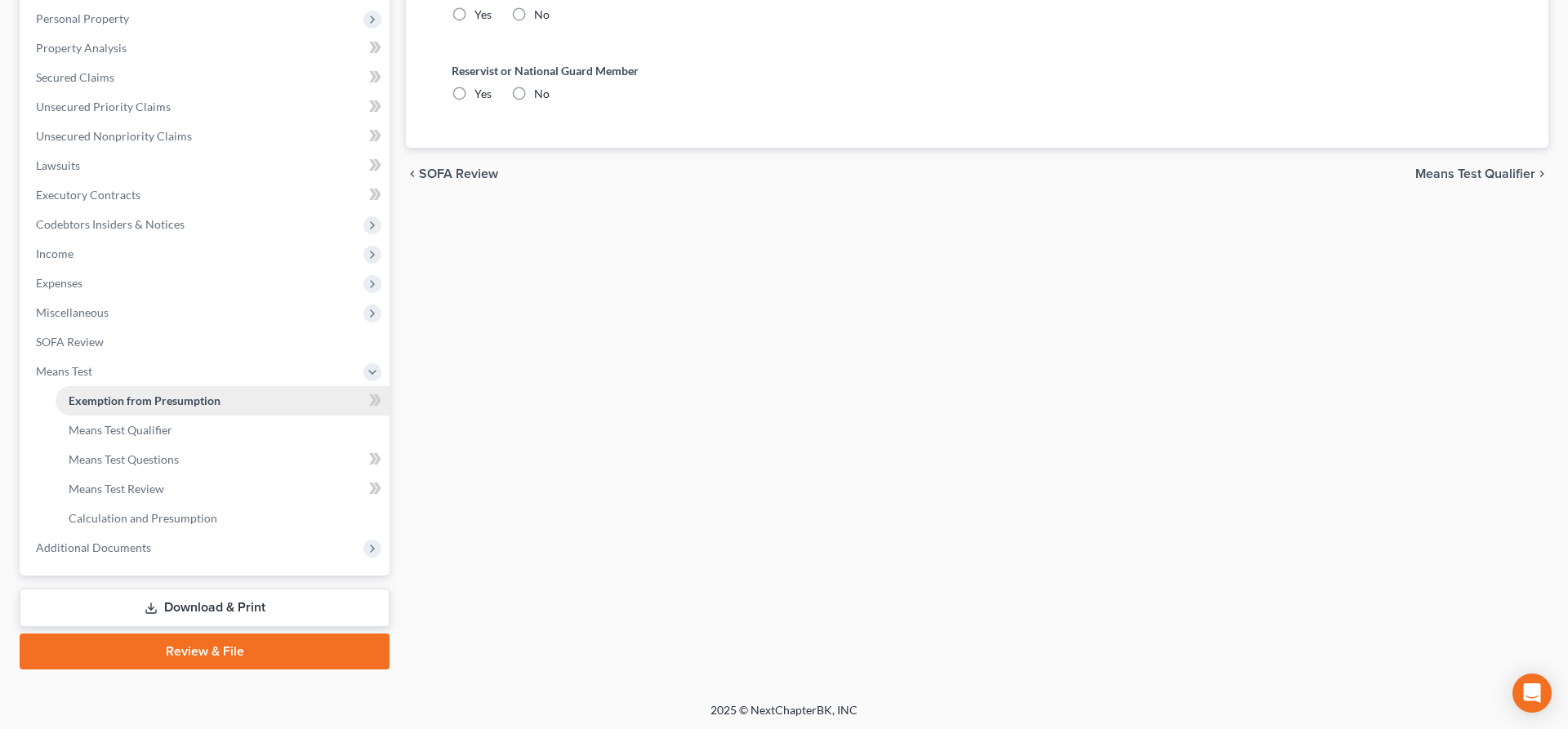
radio input "true"
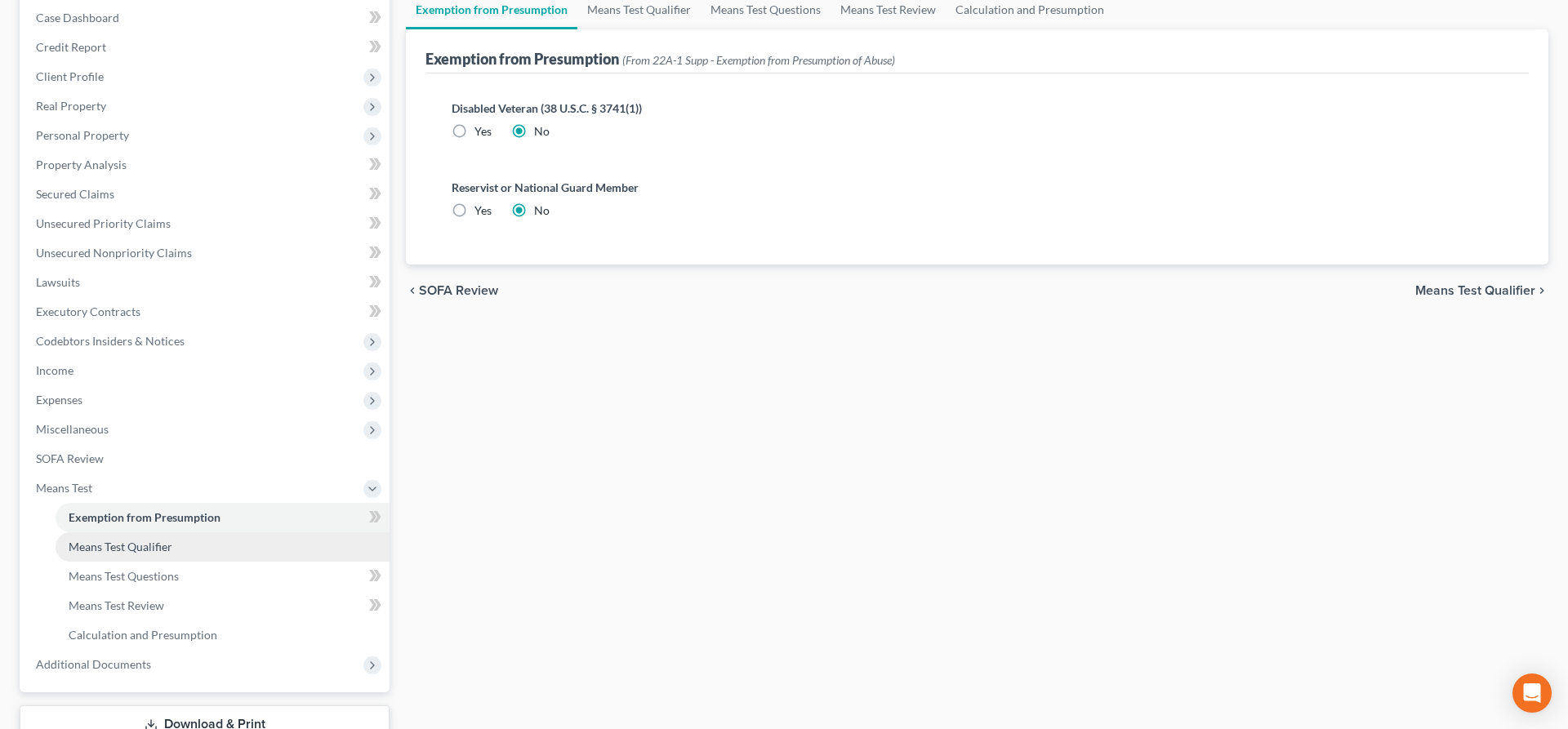
click at [136, 546] on span "Means Test Qualifier" at bounding box center [120, 546] width 103 height 14
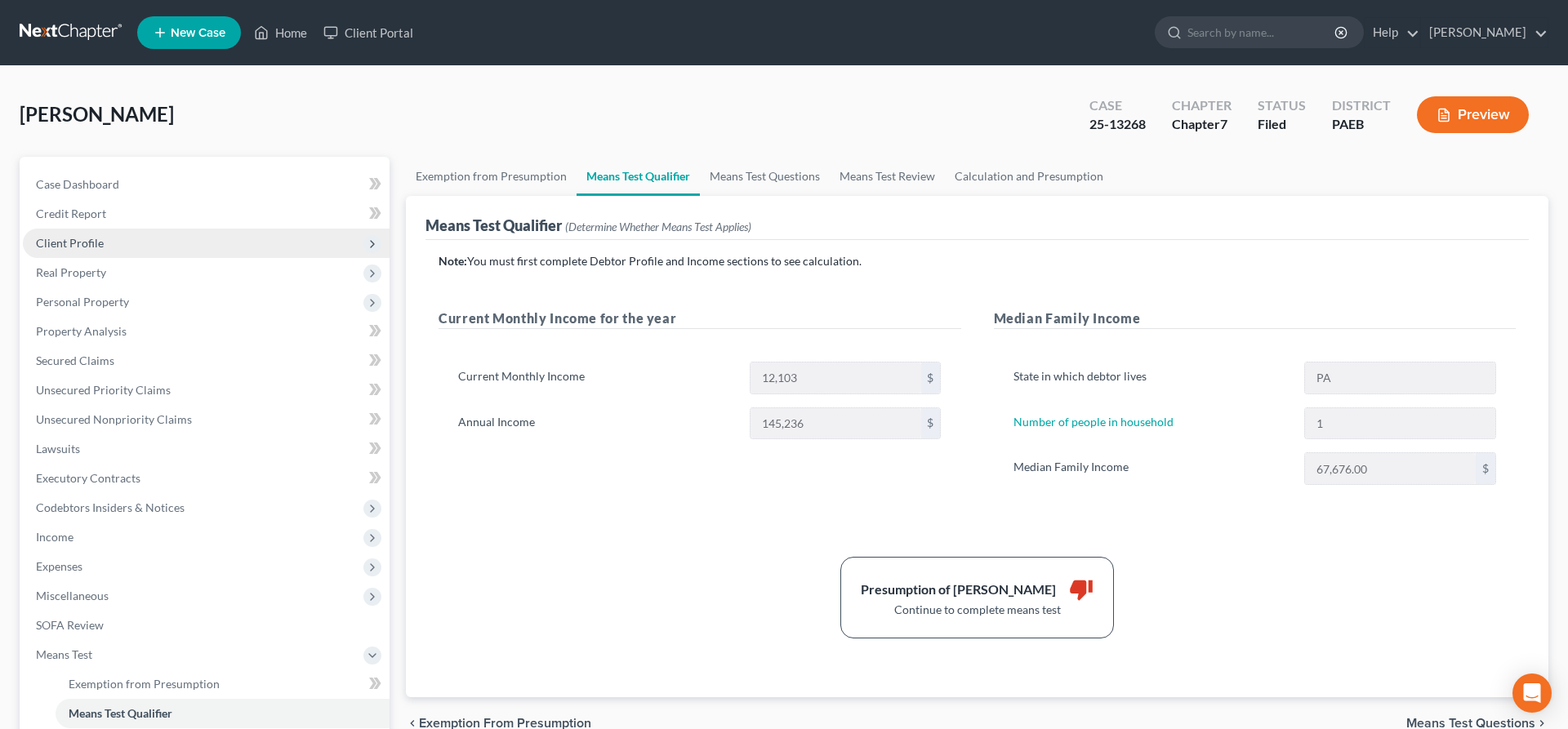
click at [103, 237] on span "Client Profile" at bounding box center [206, 242] width 367 height 29
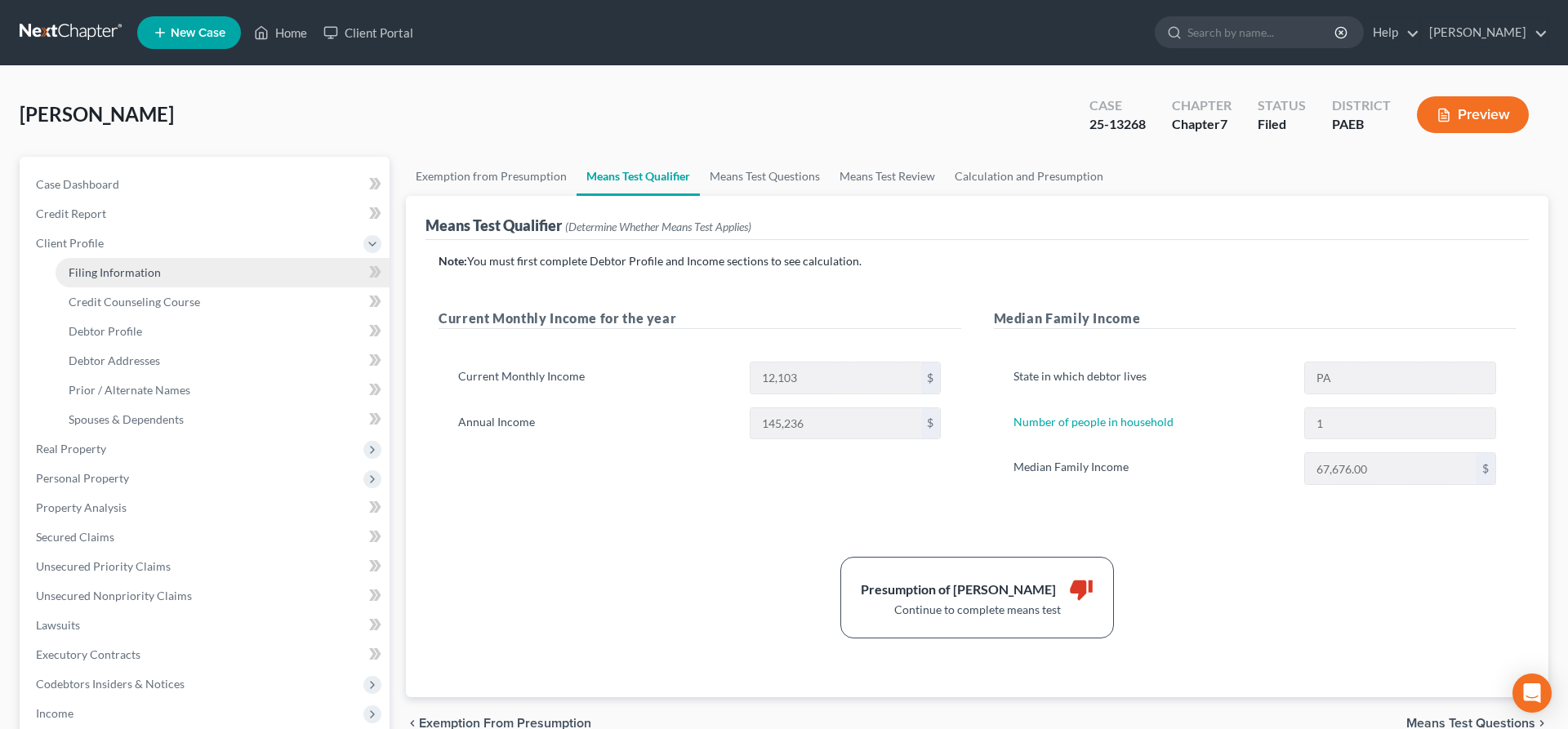
click at [101, 260] on link "Filing Information" at bounding box center [222, 272] width 334 height 29
select select "1"
select select "0"
select select "67"
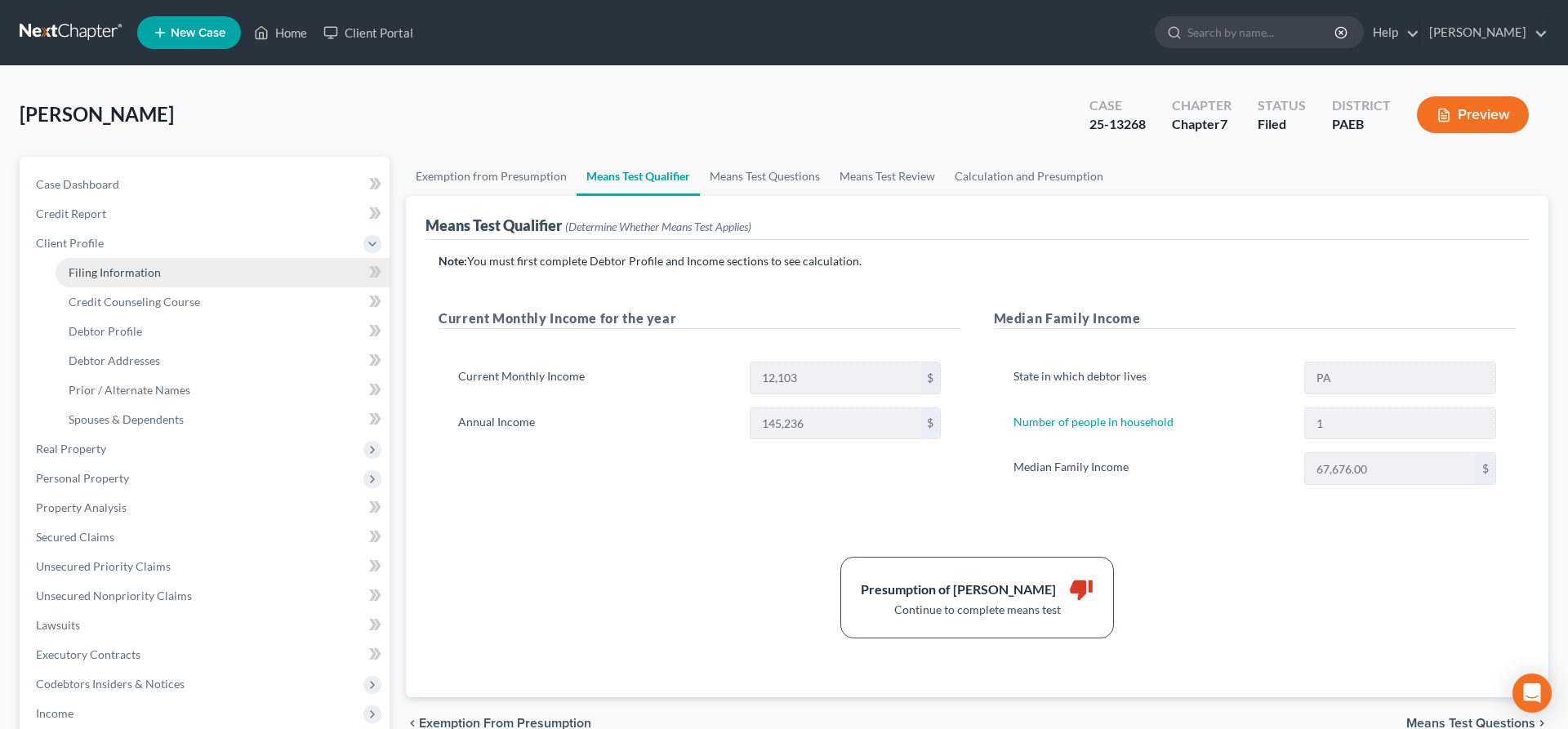
select select "0"
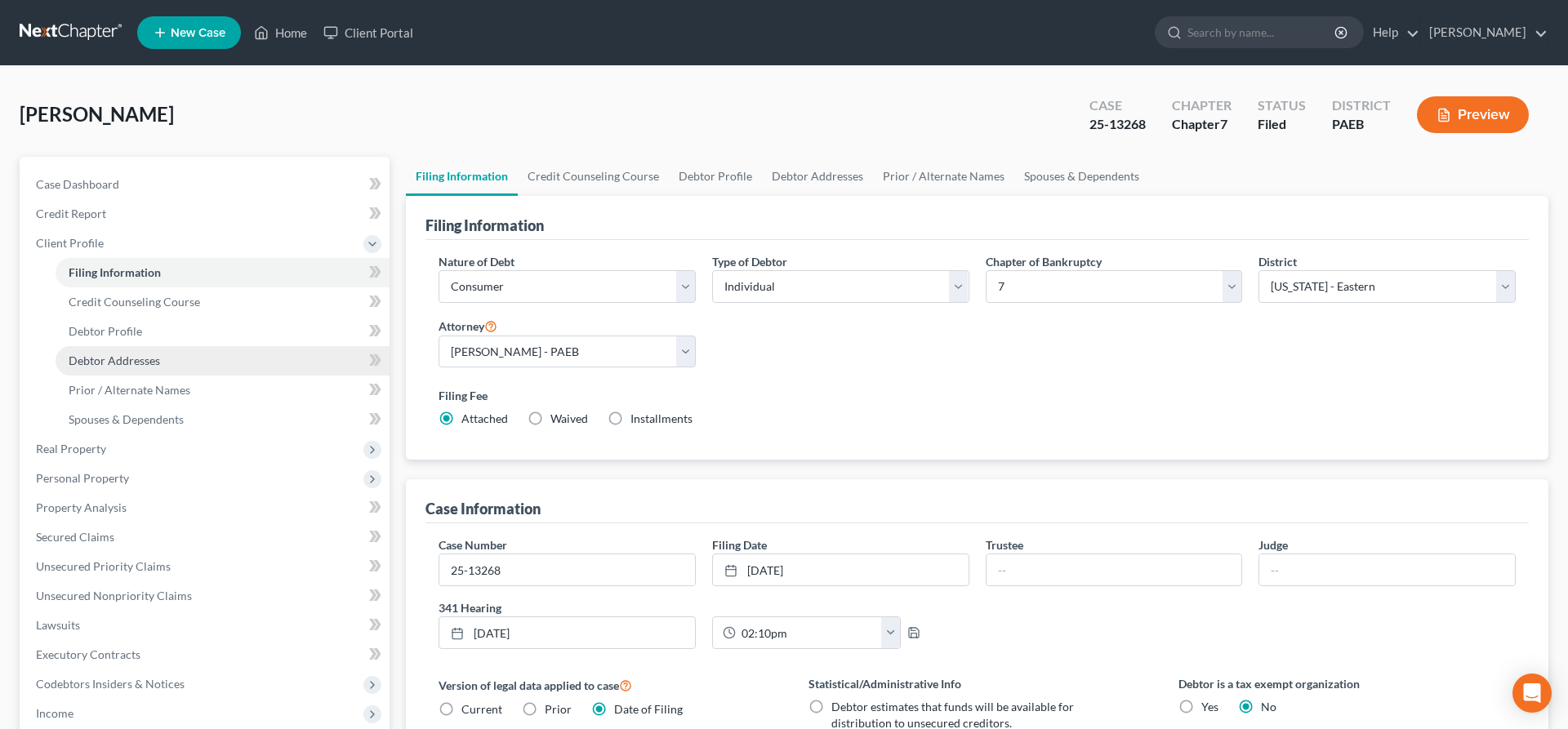
click at [145, 355] on span "Debtor Addresses" at bounding box center [114, 360] width 91 height 14
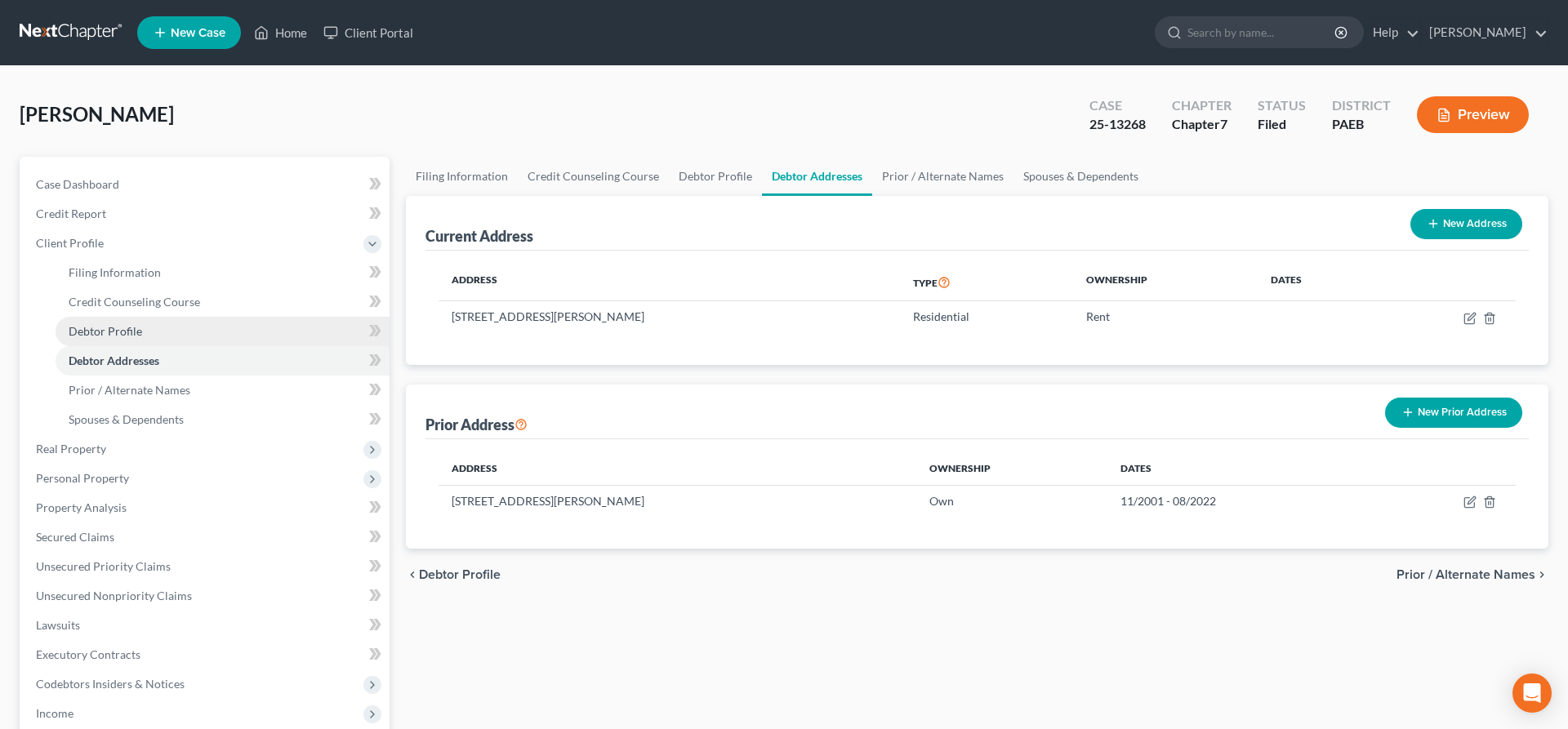
click at [127, 330] on span "Debtor Profile" at bounding box center [105, 331] width 73 height 14
select select "0"
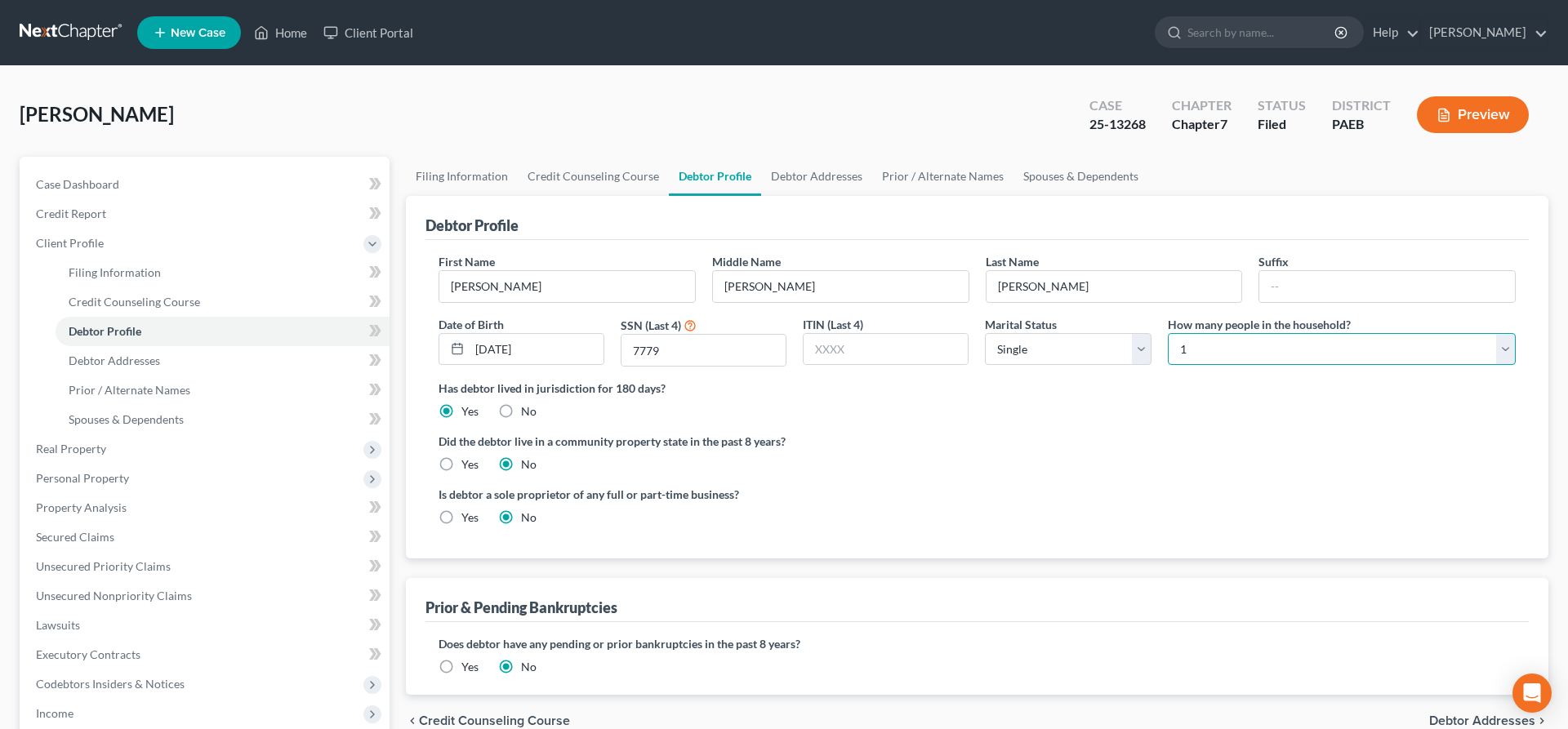
click at [1168, 333] on select "Select 1 2 3 4 5 6 7 8 9 10 11 12 13 14 15 16 17 18 19 20" at bounding box center [1341, 349] width 348 height 33
select select "2"
click option "3" at bounding box center [0, 0] width 0 height 0
click at [493, 287] on input "Louis" at bounding box center [567, 286] width 256 height 31
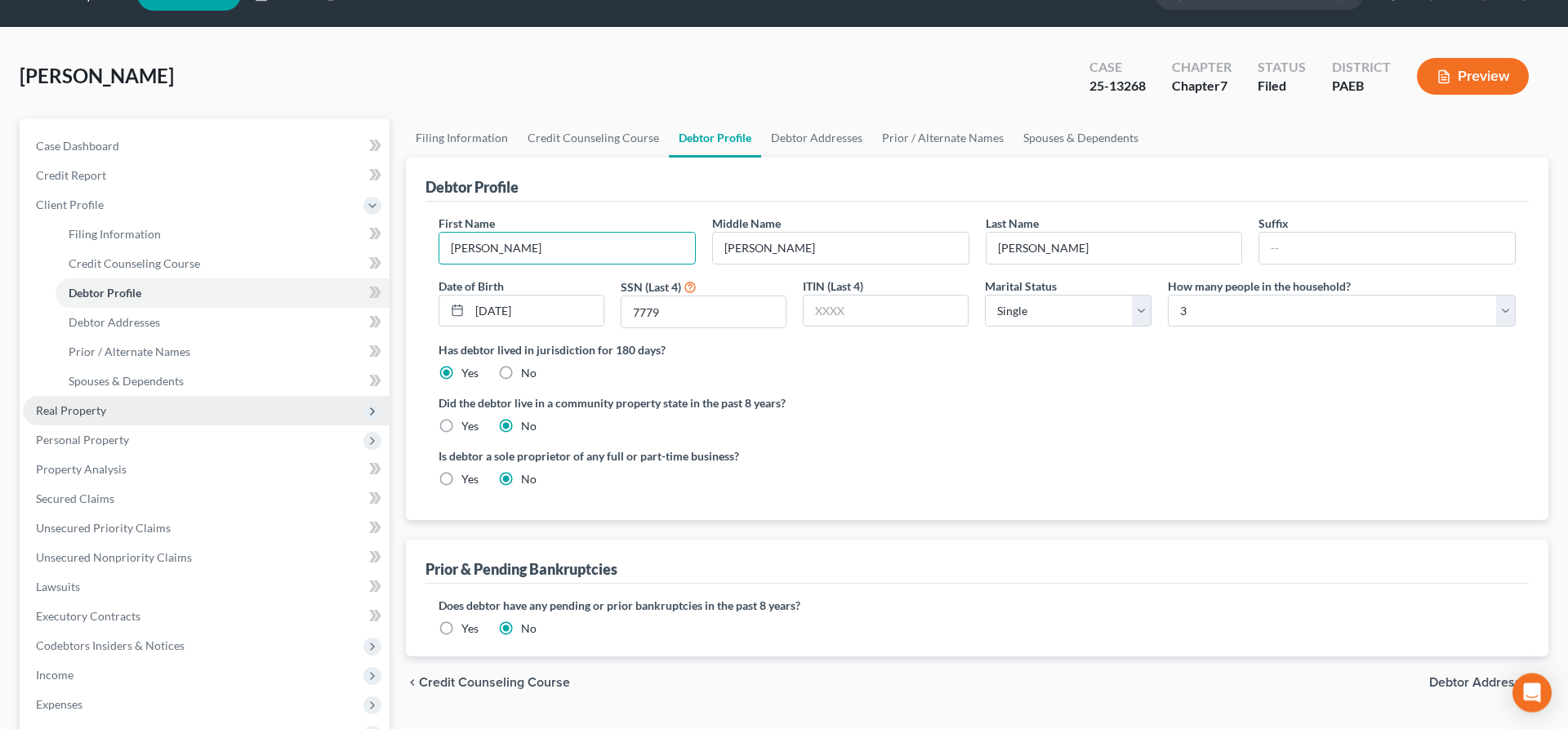
scroll to position [84, 0]
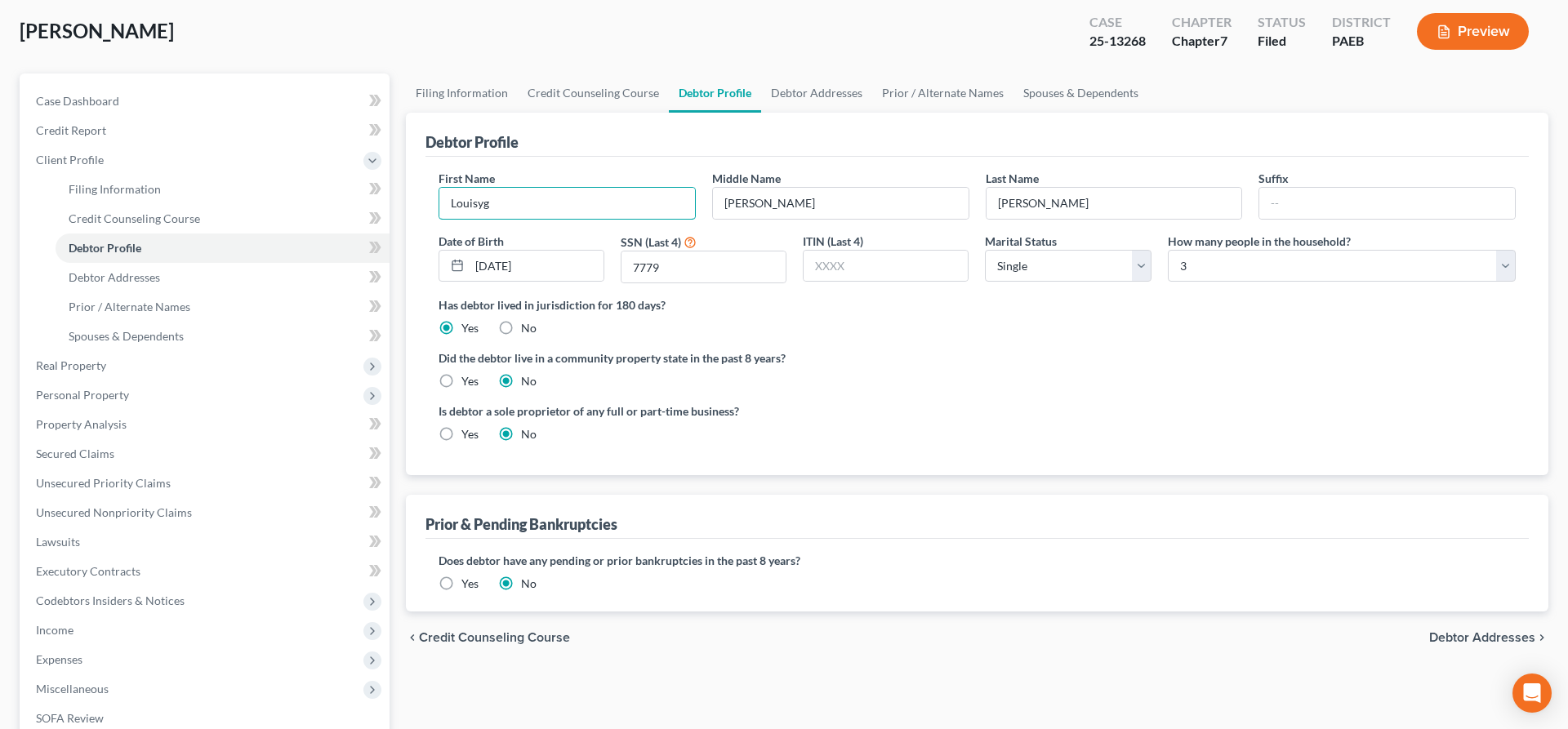
type input "Louisyg"
